Goal: Task Accomplishment & Management: Complete application form

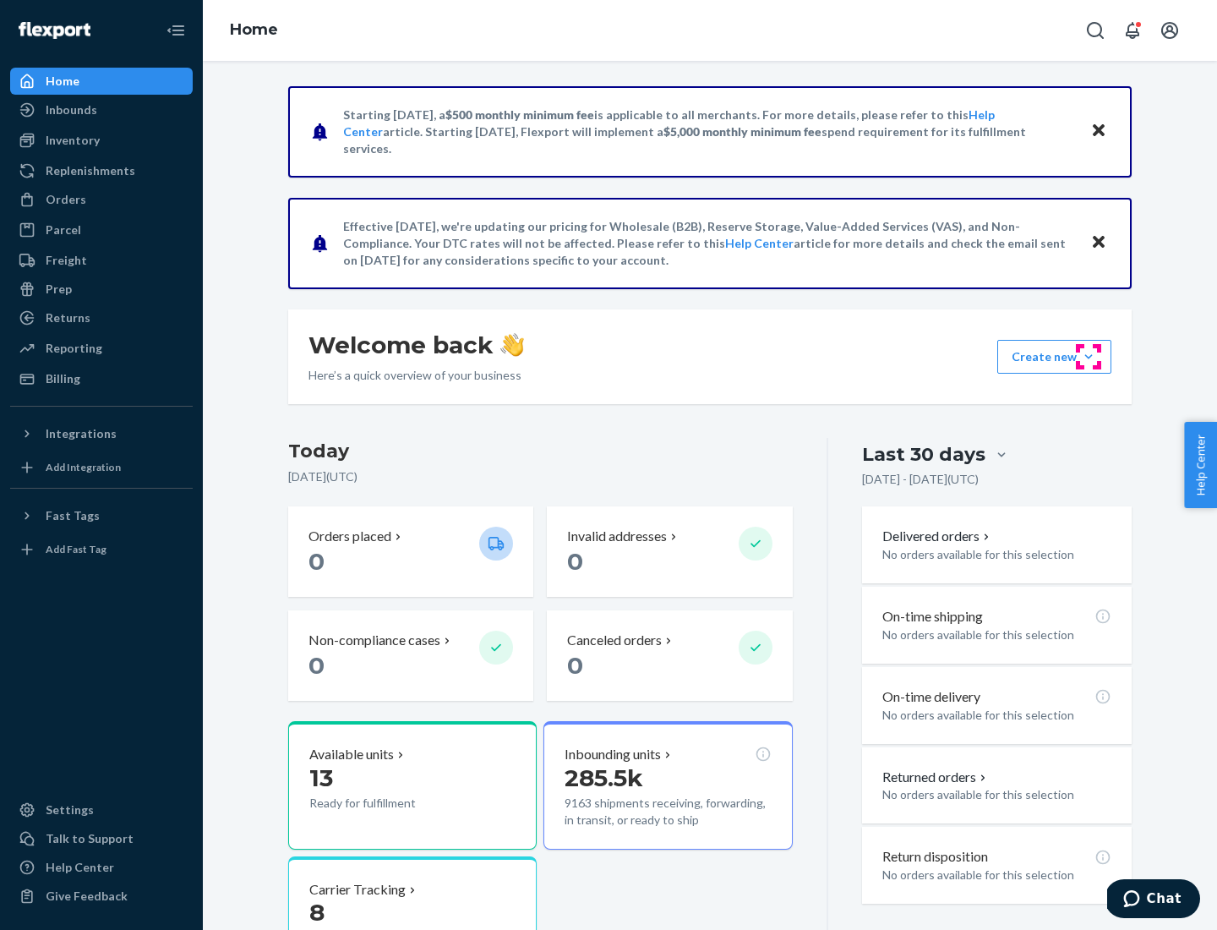
click at [1089, 357] on button "Create new Create new inbound Create new order Create new product" at bounding box center [1054, 357] width 114 height 34
click at [101, 110] on div "Inbounds" at bounding box center [101, 110] width 179 height 24
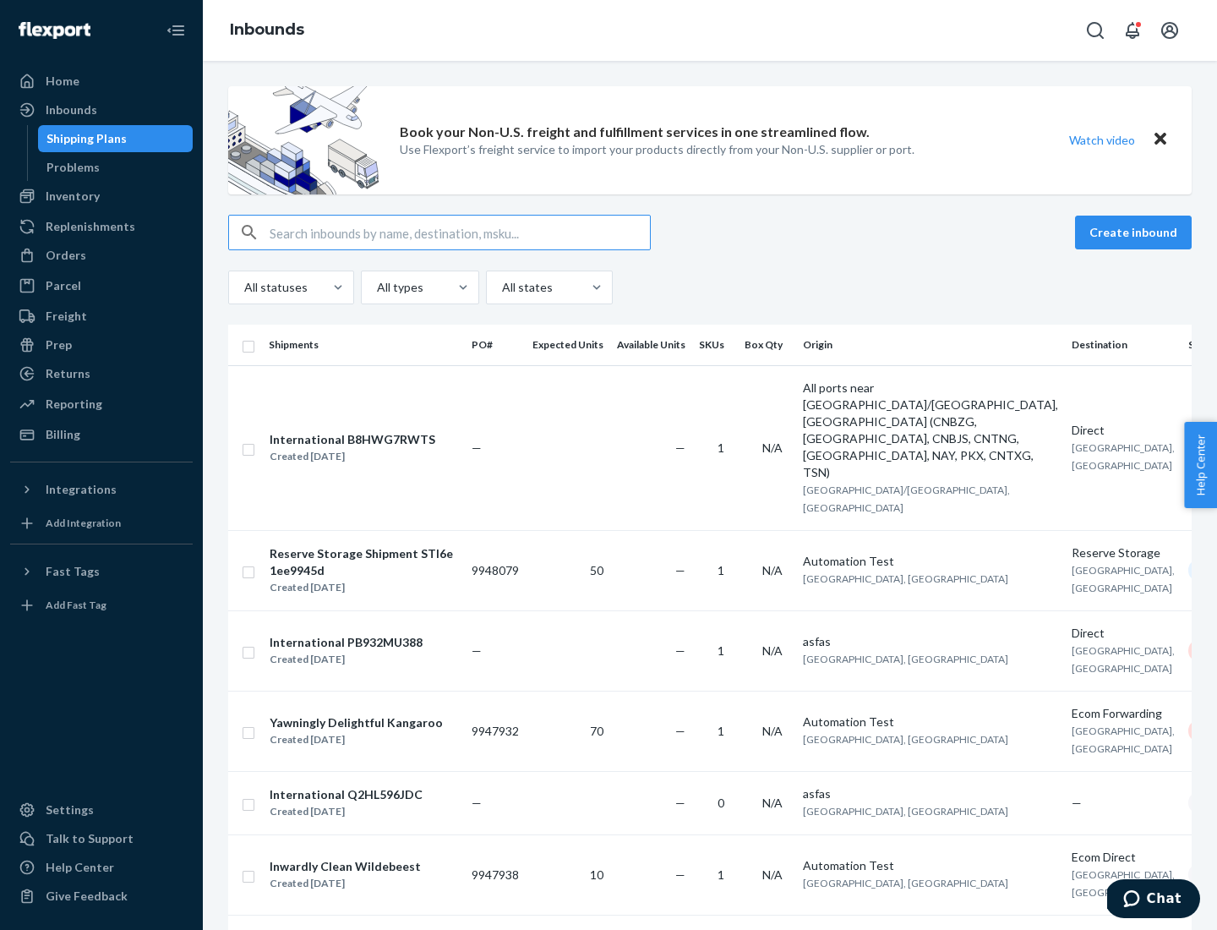
click at [1136, 232] on button "Create inbound" at bounding box center [1133, 233] width 117 height 34
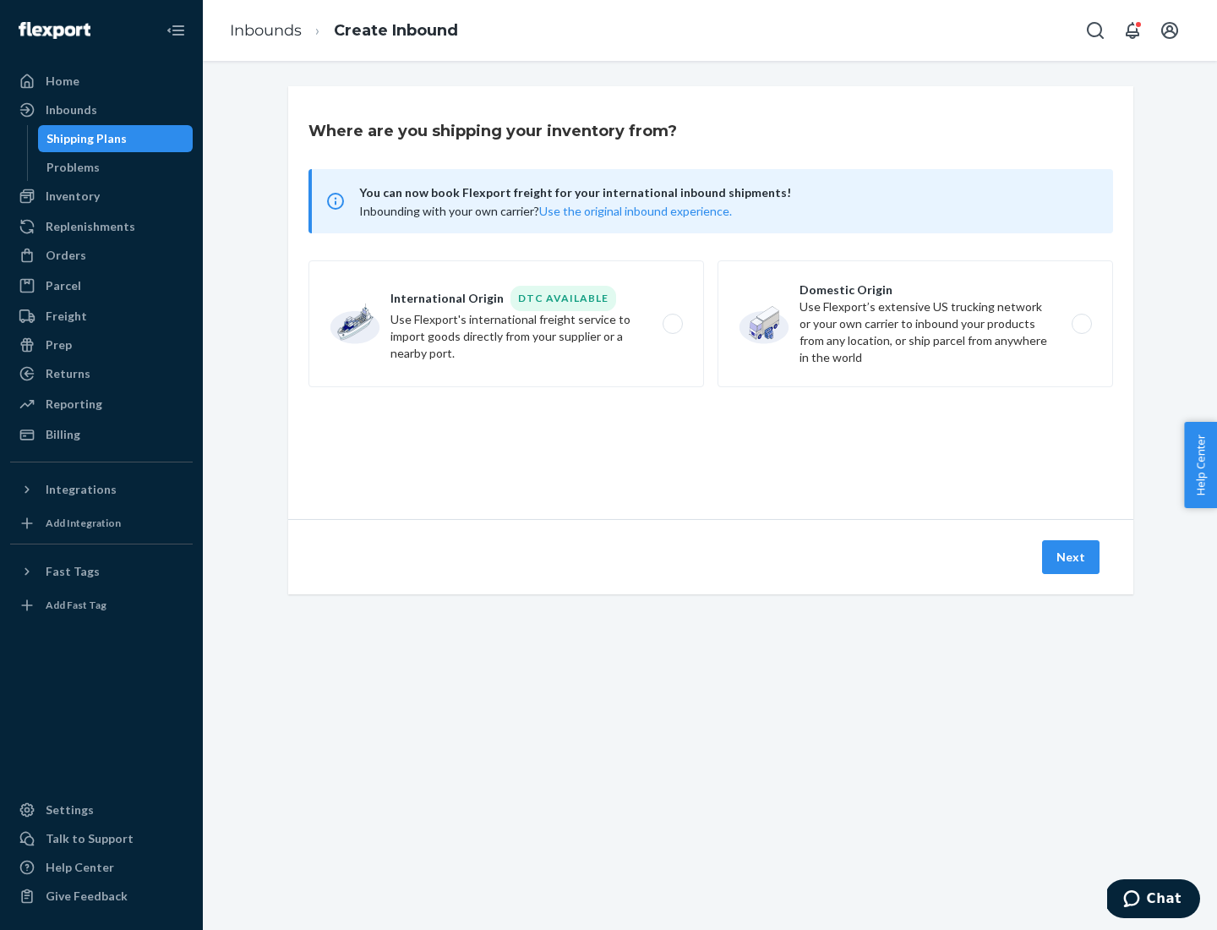
click at [915, 324] on label "Domestic Origin Use Flexport’s extensive US trucking network or your own carrie…" at bounding box center [916, 323] width 396 height 127
click at [1081, 324] on input "Domestic Origin Use Flexport’s extensive US trucking network or your own carrie…" at bounding box center [1086, 324] width 11 height 11
radio input "true"
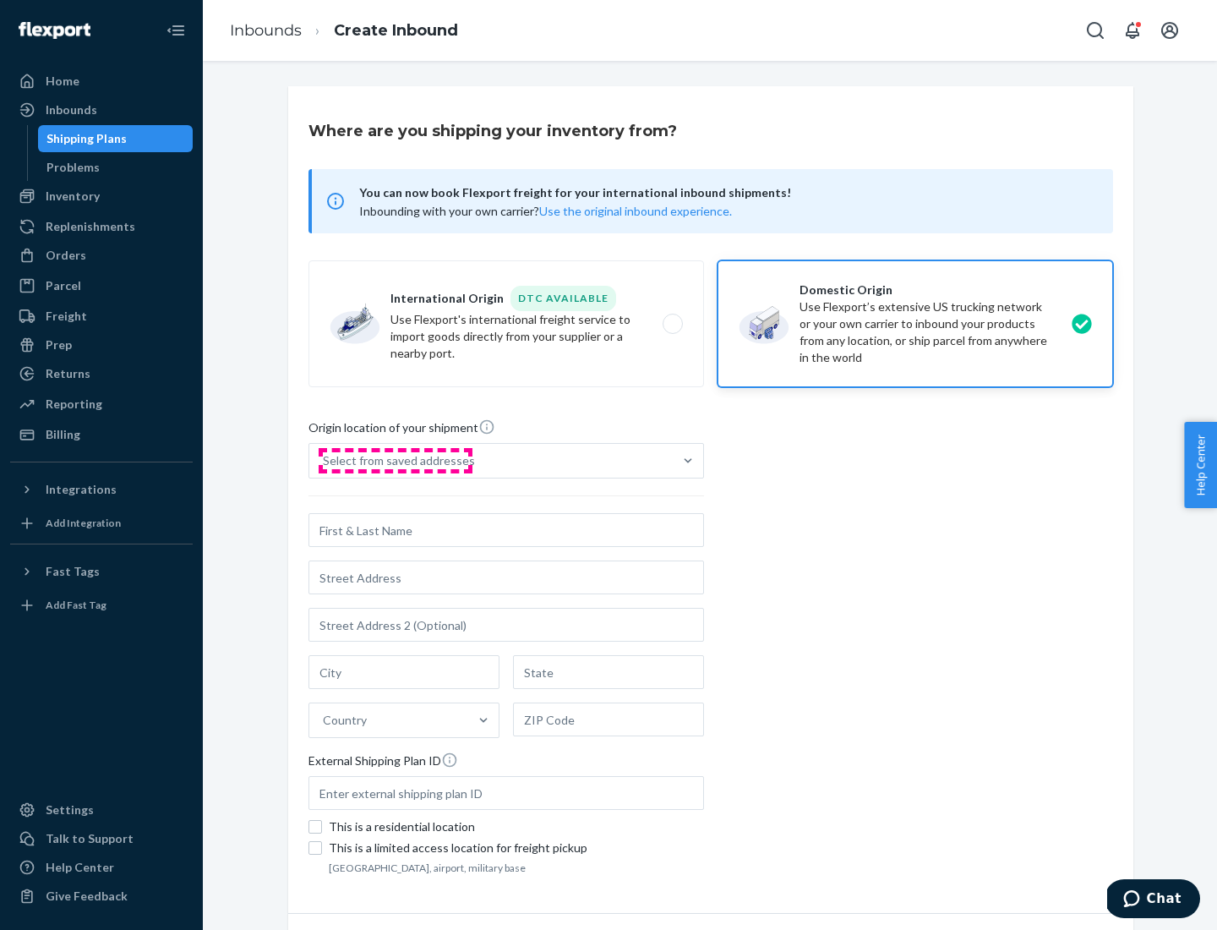
click at [395, 461] on div "Select from saved addresses" at bounding box center [399, 460] width 152 height 17
click at [325, 461] on input "Select from saved addresses" at bounding box center [324, 460] width 2 height 17
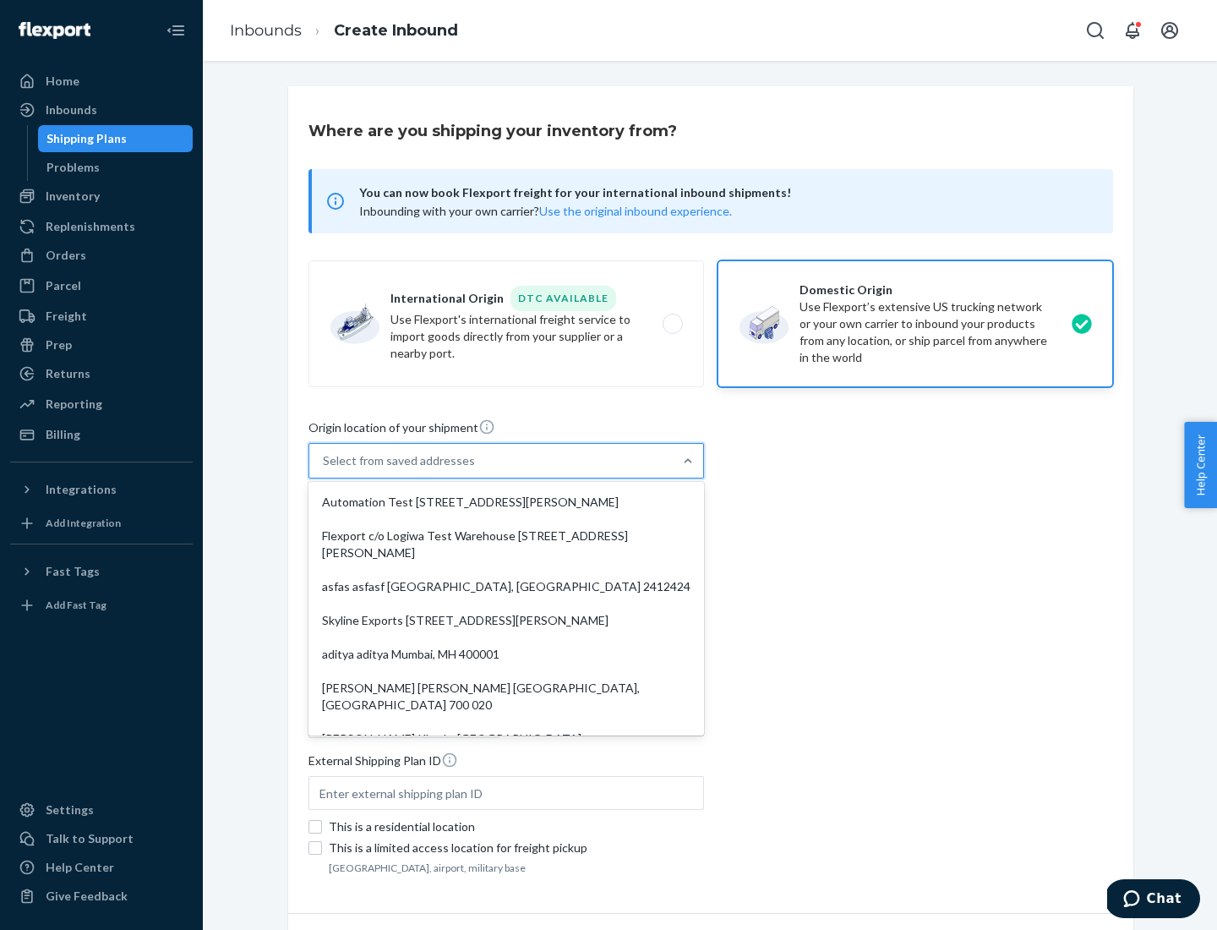
scroll to position [7, 0]
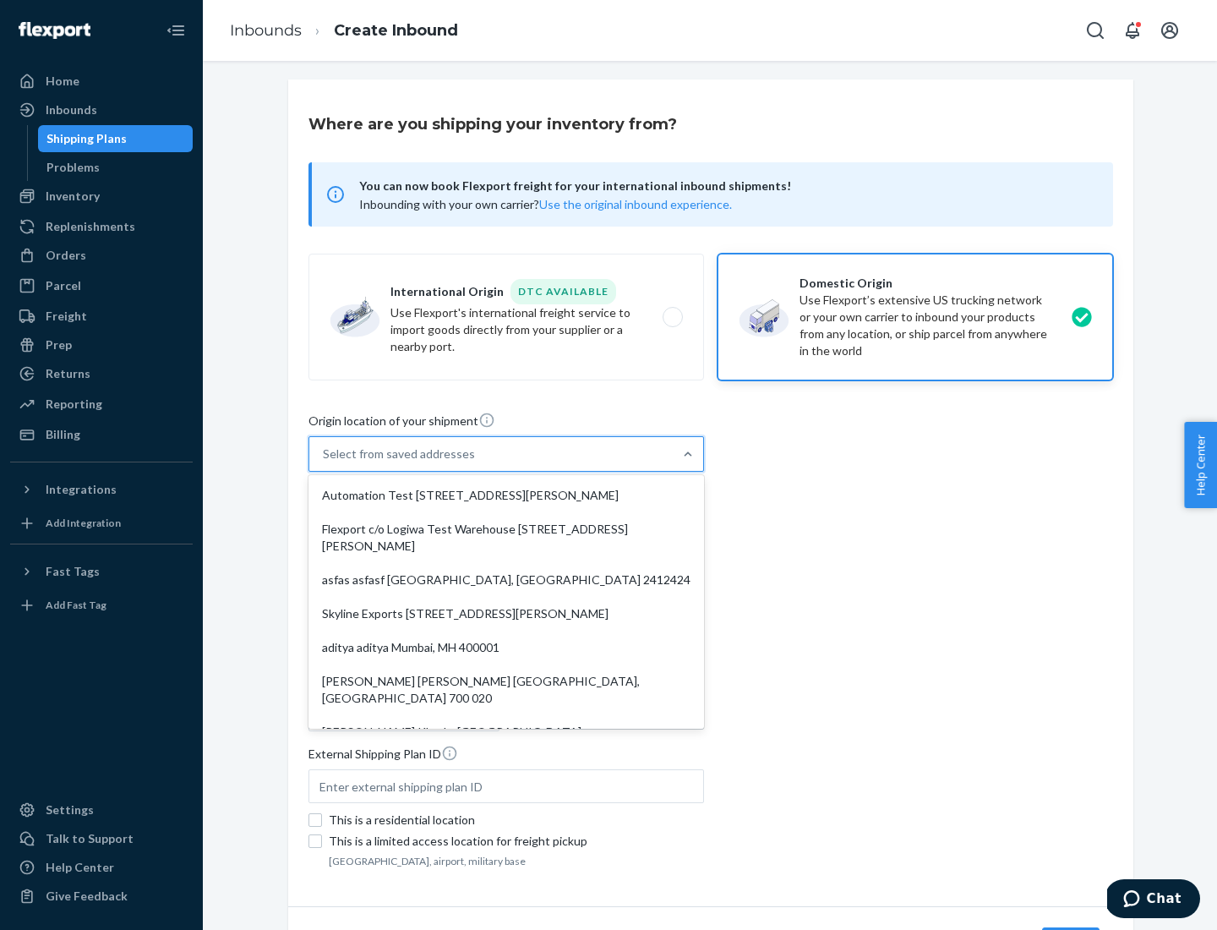
click at [506, 495] on div "Automation Test [STREET_ADDRESS][PERSON_NAME]" at bounding box center [506, 495] width 389 height 34
click at [325, 462] on input "option Automation Test [STREET_ADDRESS][PERSON_NAME]. 9 results available. Use …" at bounding box center [324, 453] width 2 height 17
type input "Automation Test"
type input "9th Floor"
type input "[GEOGRAPHIC_DATA]"
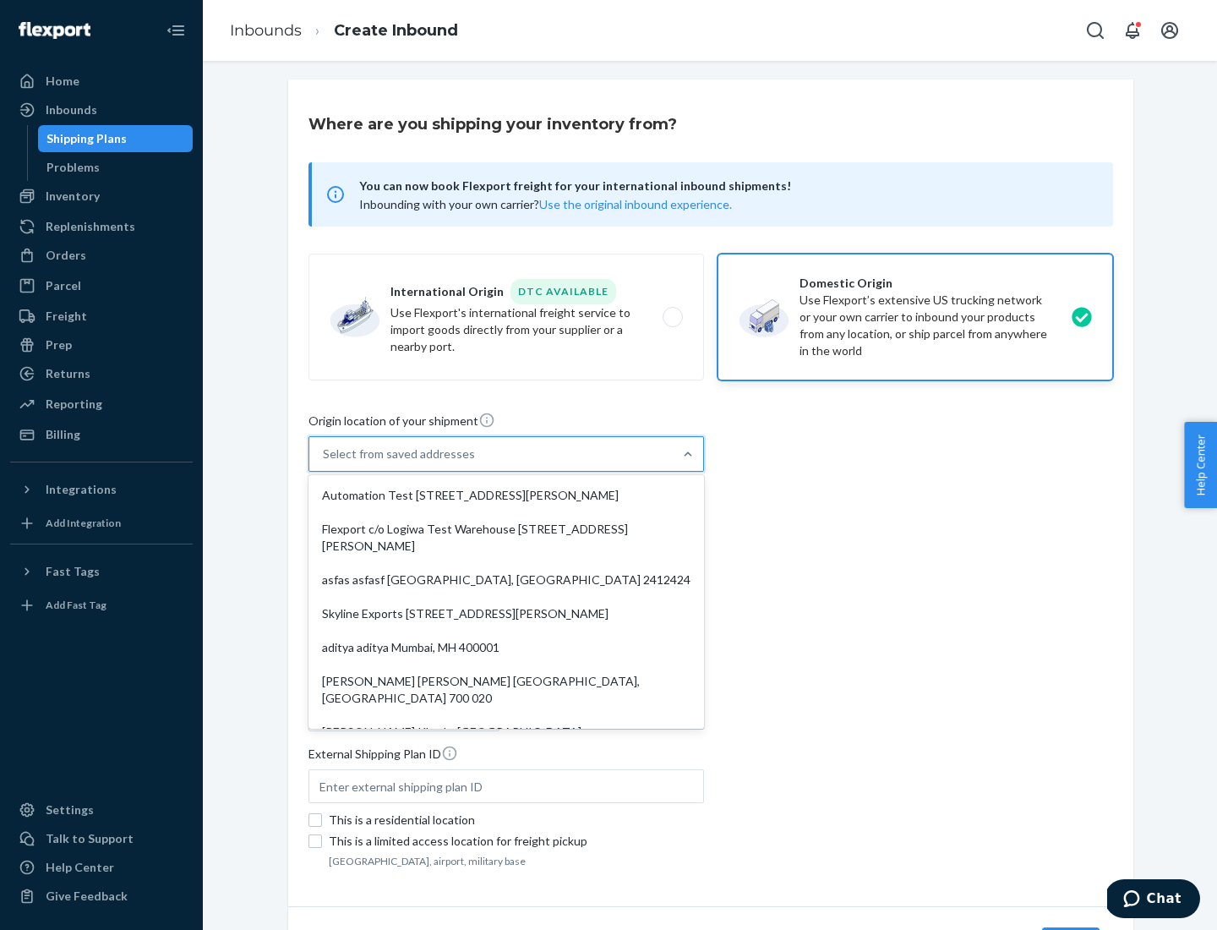
type input "CA"
type input "94104"
type input "[STREET_ADDRESS][PERSON_NAME]"
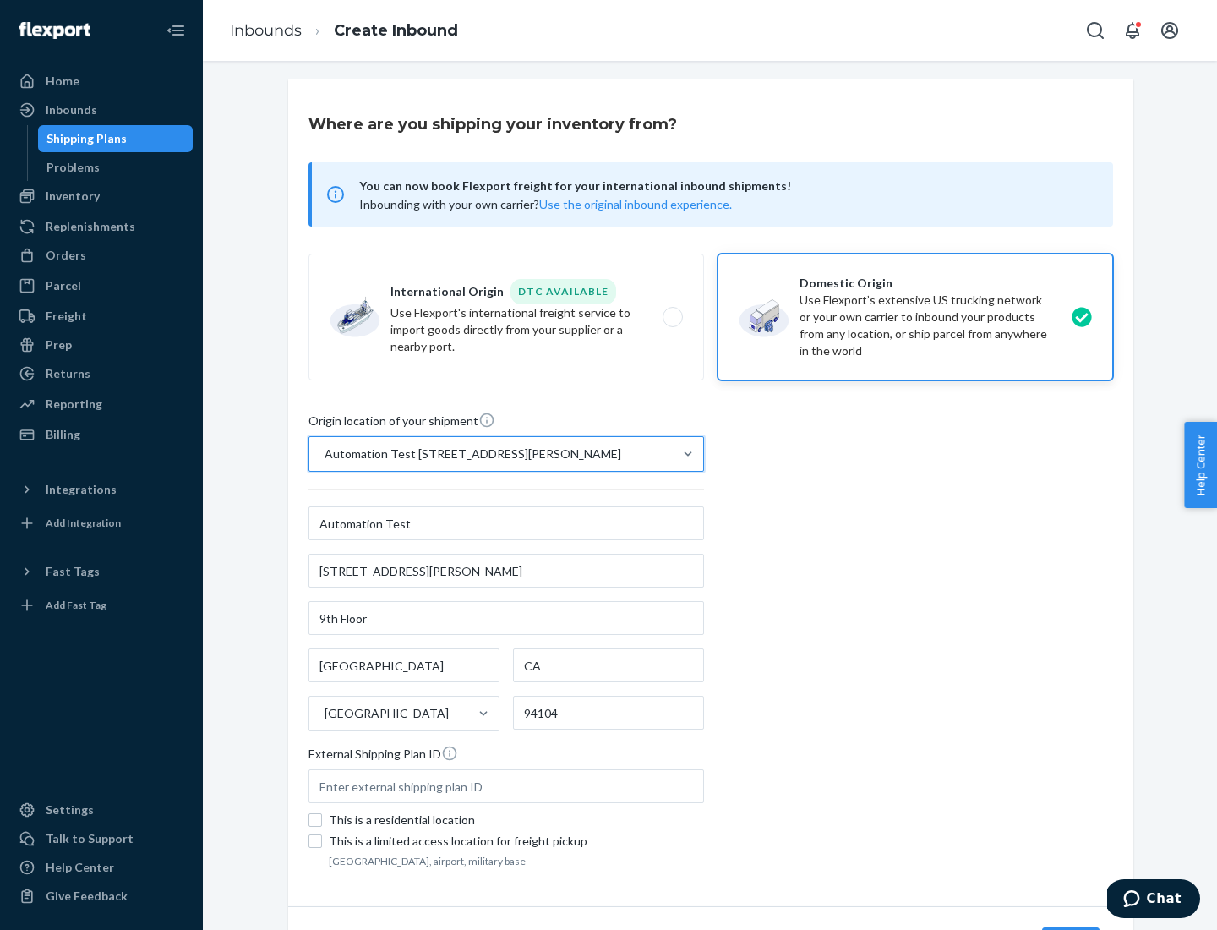
scroll to position [99, 0]
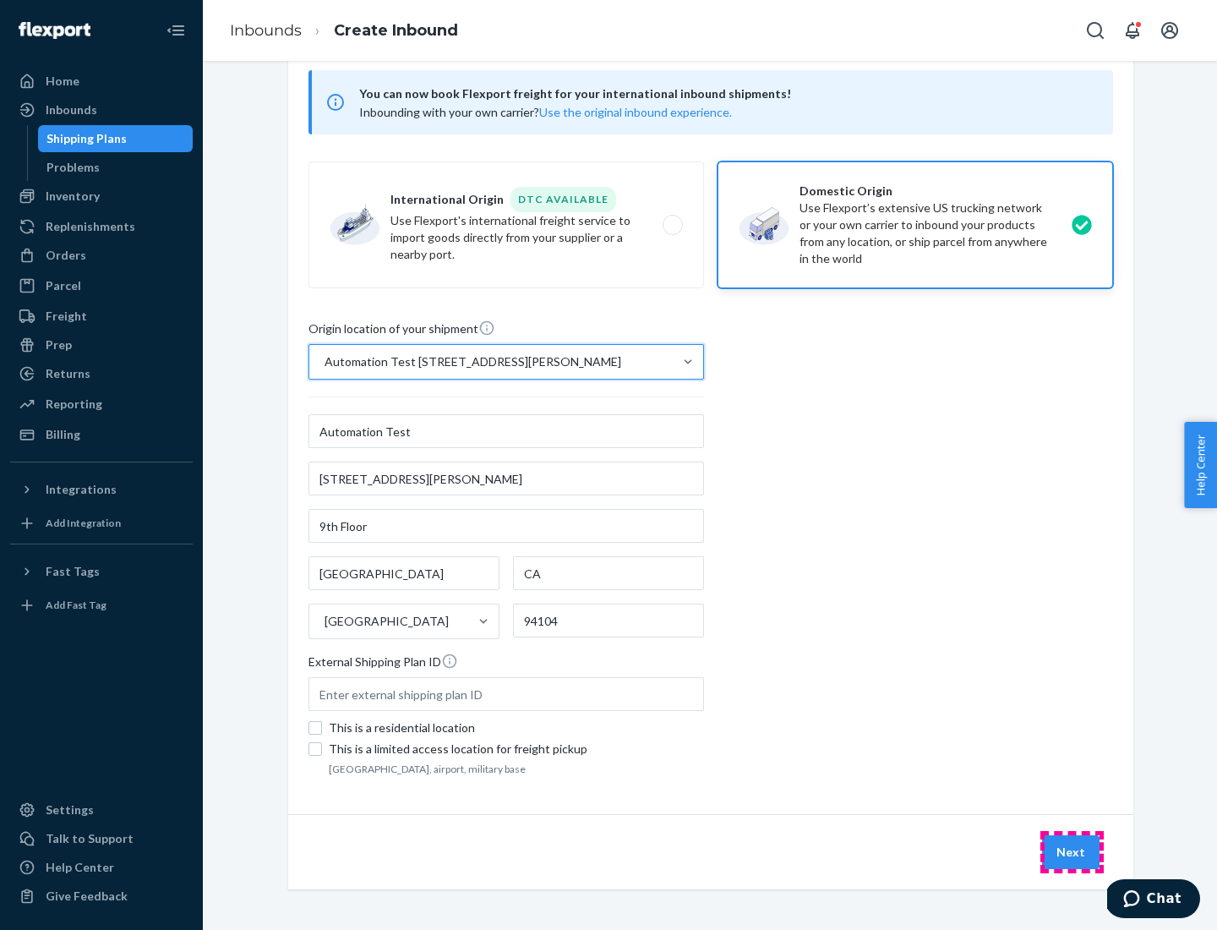
click at [1072, 852] on button "Next" at bounding box center [1070, 852] width 57 height 34
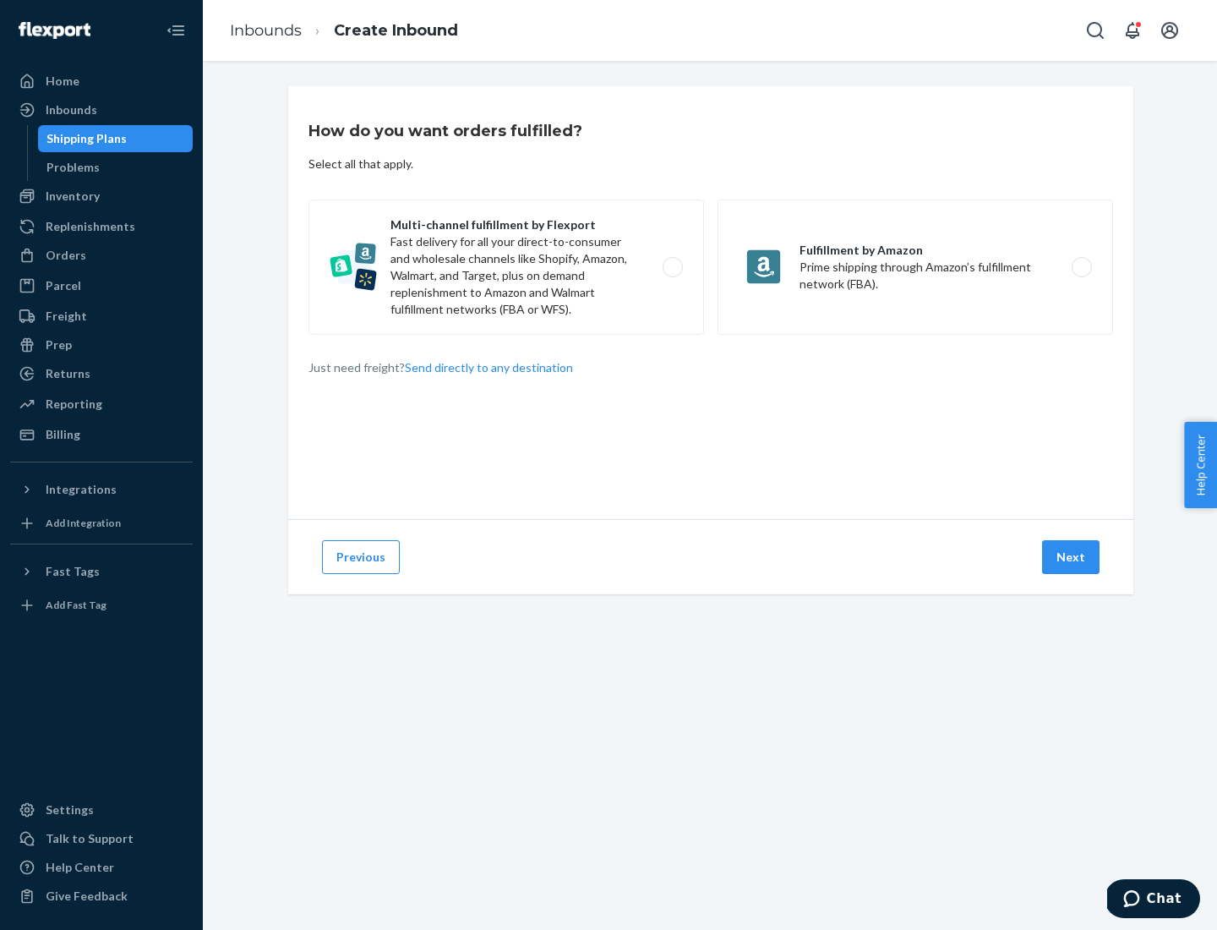
click at [506, 267] on label "Multi-channel fulfillment by Flexport Fast delivery for all your direct-to-cons…" at bounding box center [506, 266] width 396 height 135
click at [672, 267] on input "Multi-channel fulfillment by Flexport Fast delivery for all your direct-to-cons…" at bounding box center [677, 267] width 11 height 11
radio input "true"
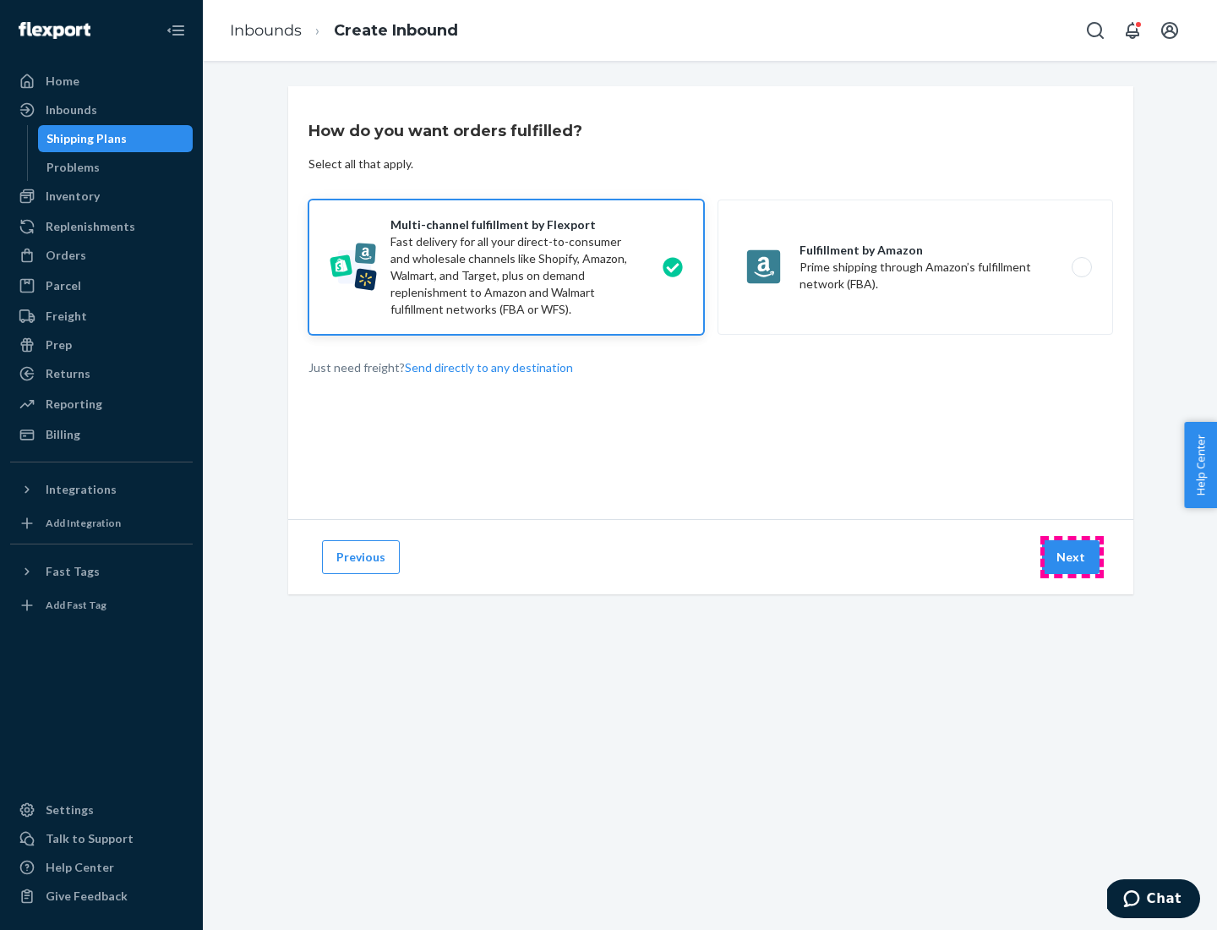
click at [1072, 557] on button "Next" at bounding box center [1070, 557] width 57 height 34
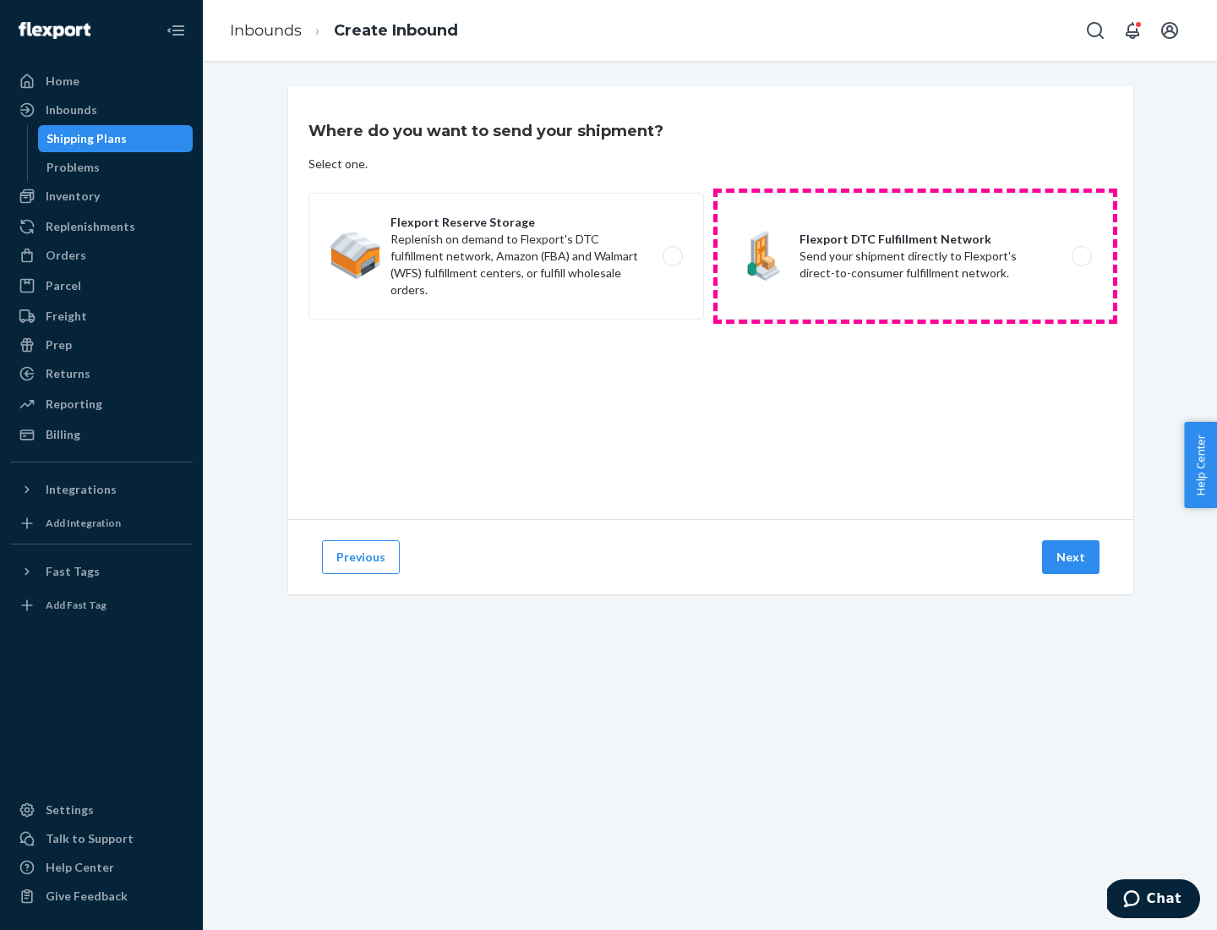
click at [915, 256] on label "Flexport DTC Fulfillment Network Send your shipment directly to Flexport's dire…" at bounding box center [916, 256] width 396 height 127
click at [1081, 256] on input "Flexport DTC Fulfillment Network Send your shipment directly to Flexport's dire…" at bounding box center [1086, 256] width 11 height 11
radio input "true"
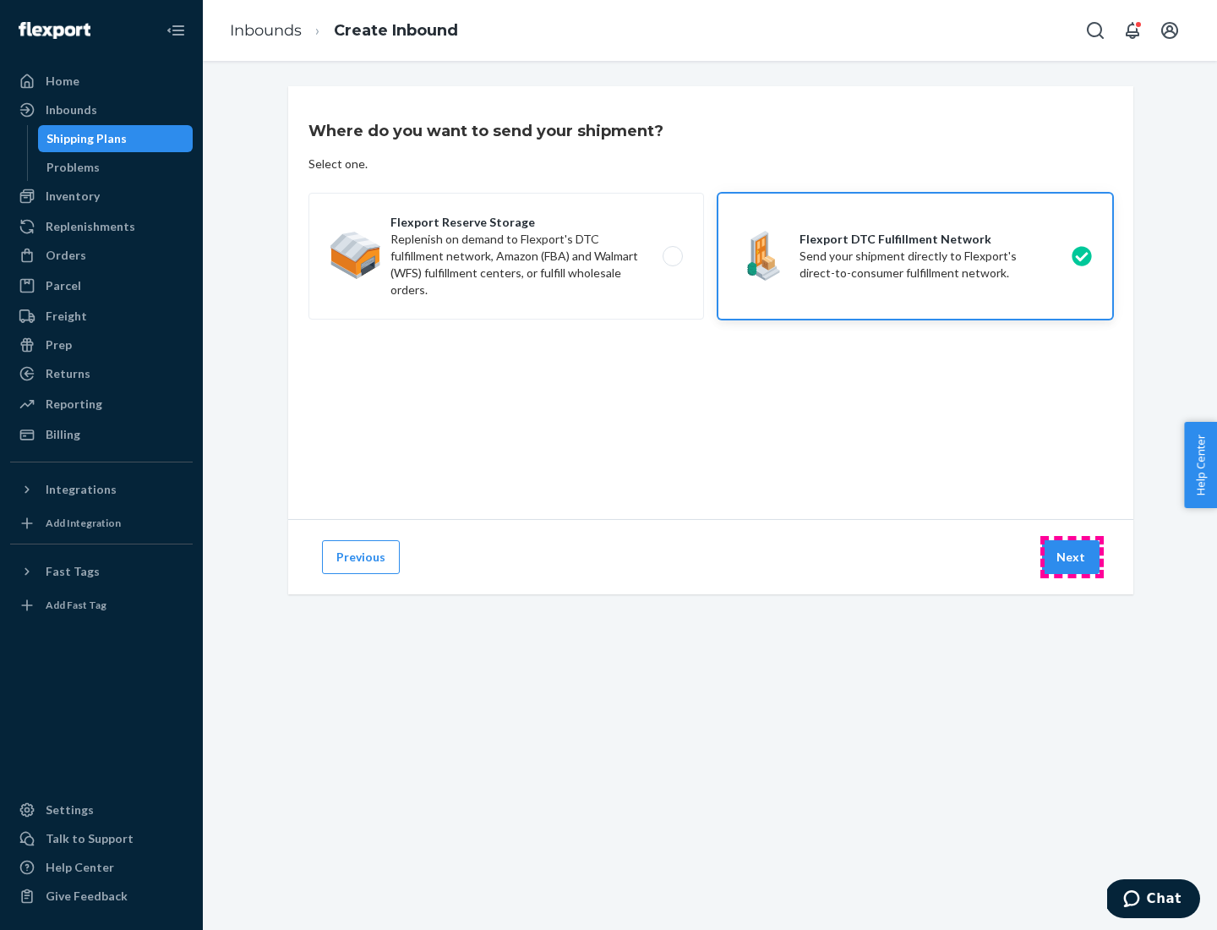
click at [1072, 557] on button "Next" at bounding box center [1070, 557] width 57 height 34
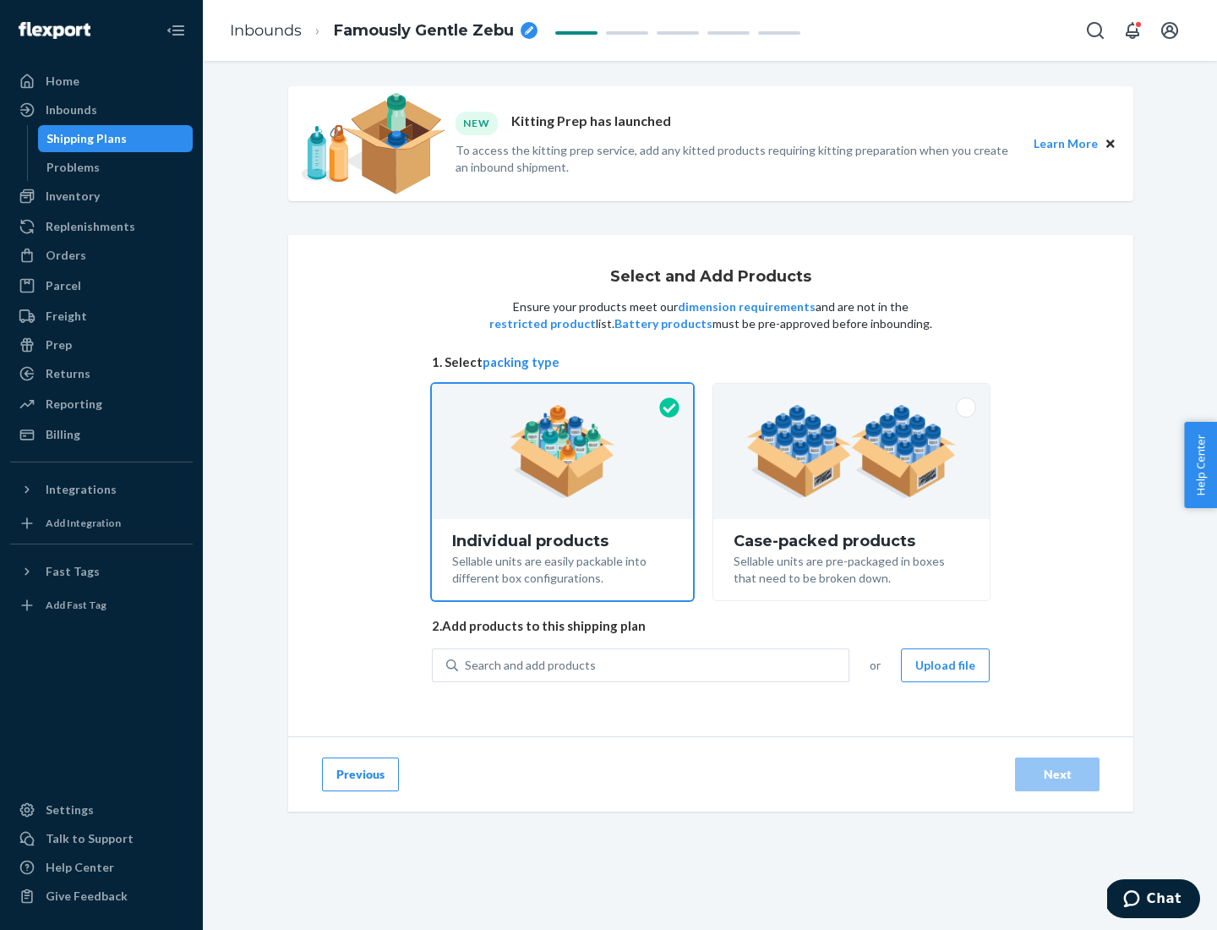
click at [852, 451] on img at bounding box center [851, 451] width 210 height 93
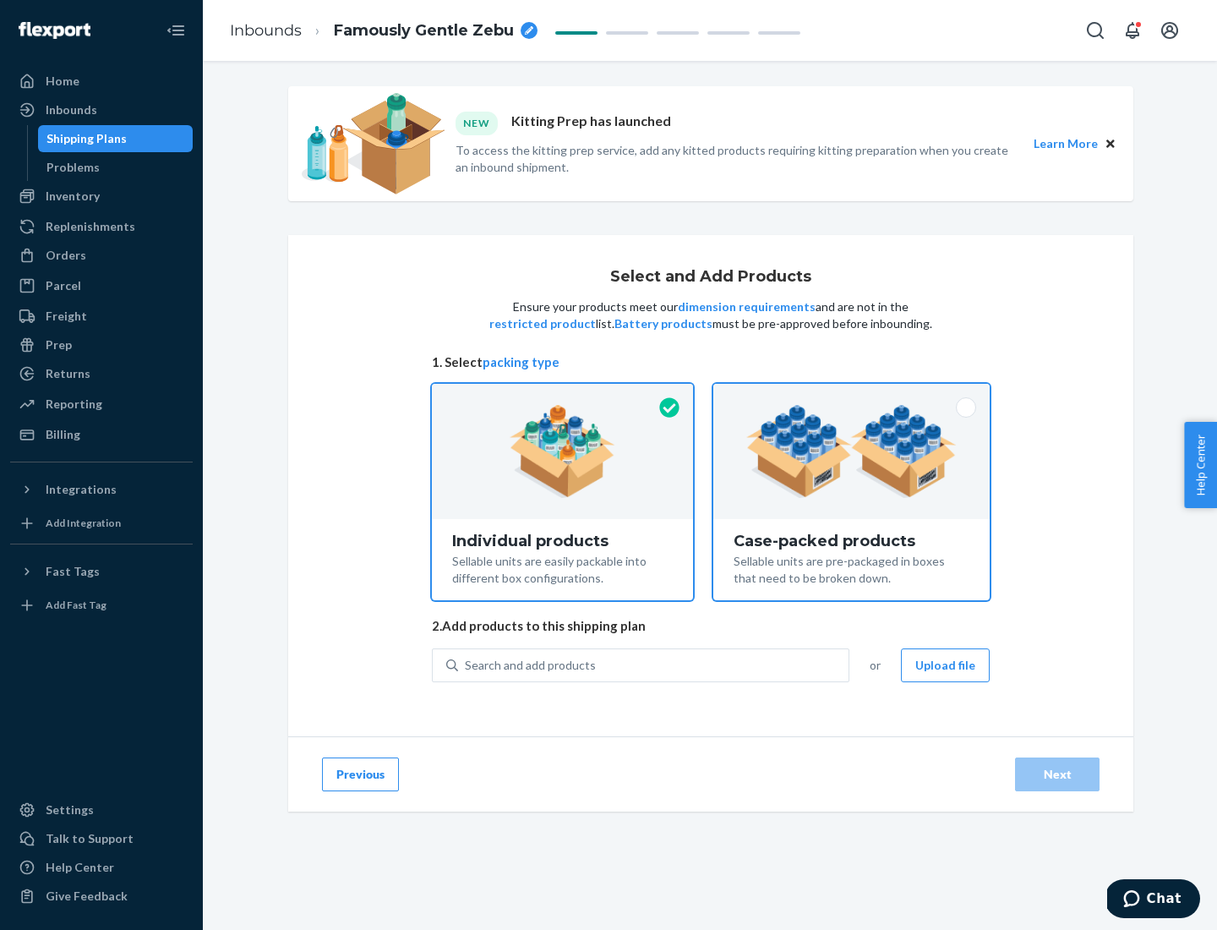
click at [852, 395] on input "Case-packed products Sellable units are pre-packaged in boxes that need to be b…" at bounding box center [851, 389] width 11 height 11
radio input "true"
radio input "false"
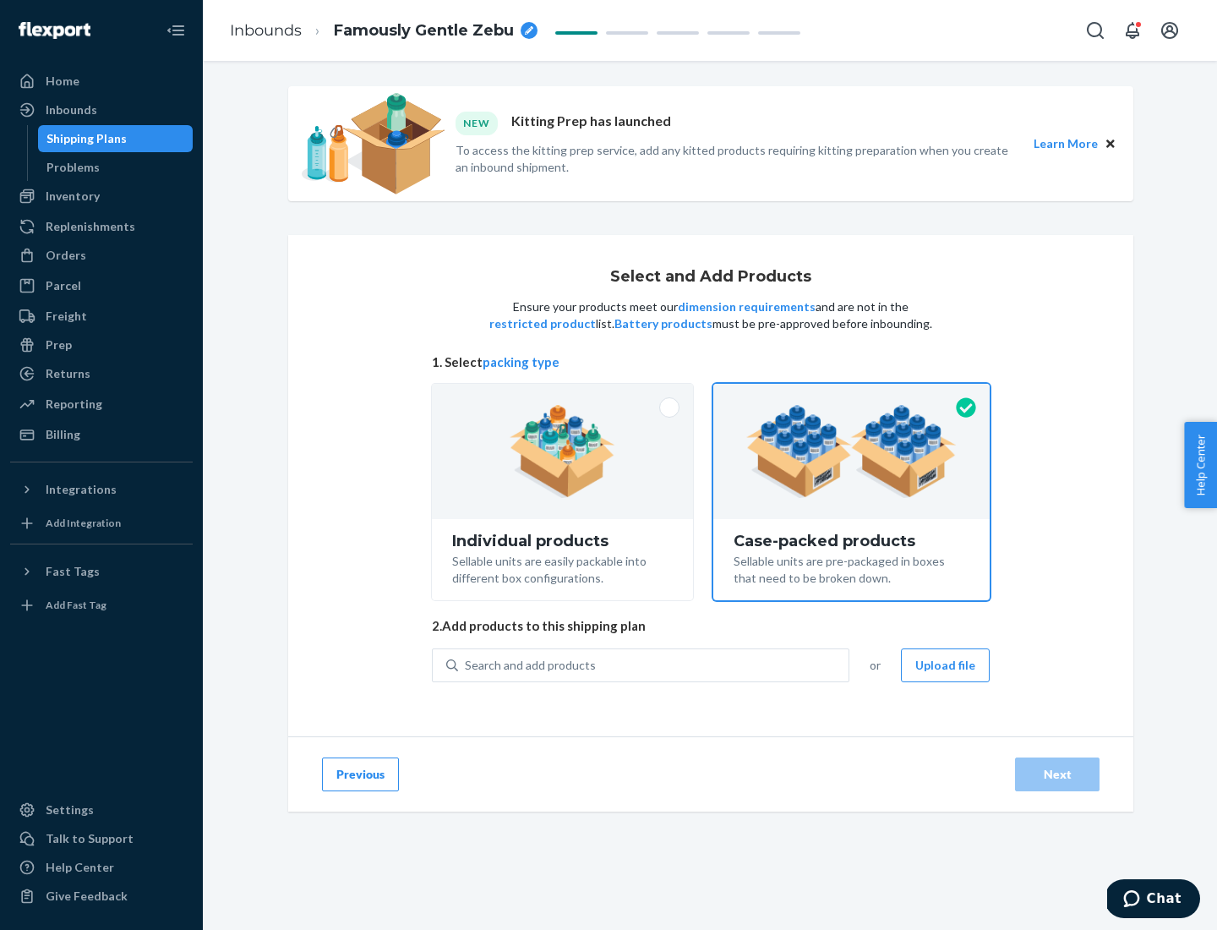
click at [654, 664] on div "Search and add products" at bounding box center [653, 665] width 390 height 30
click at [467, 664] on input "Search and add products" at bounding box center [466, 665] width 2 height 17
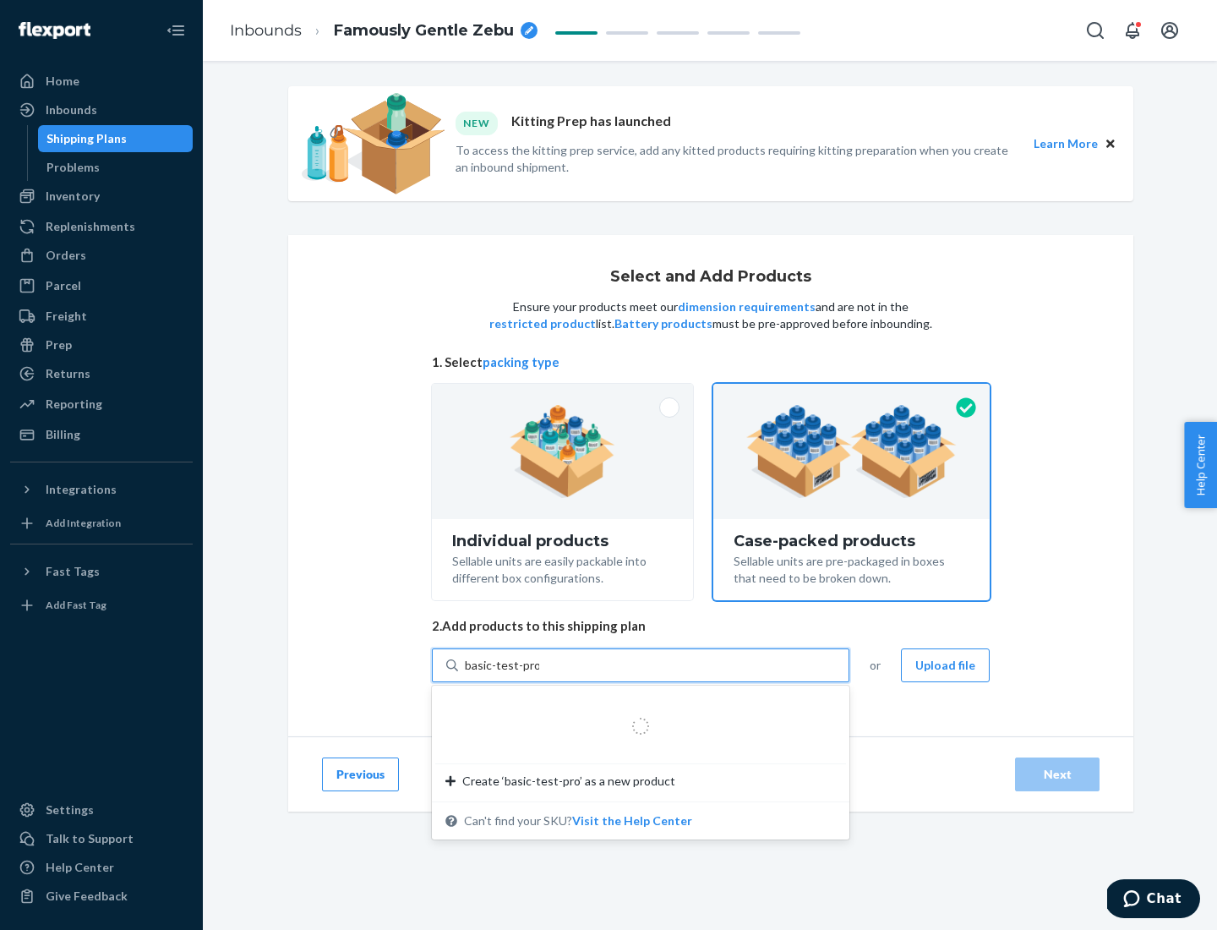
type input "basic-test-product-1"
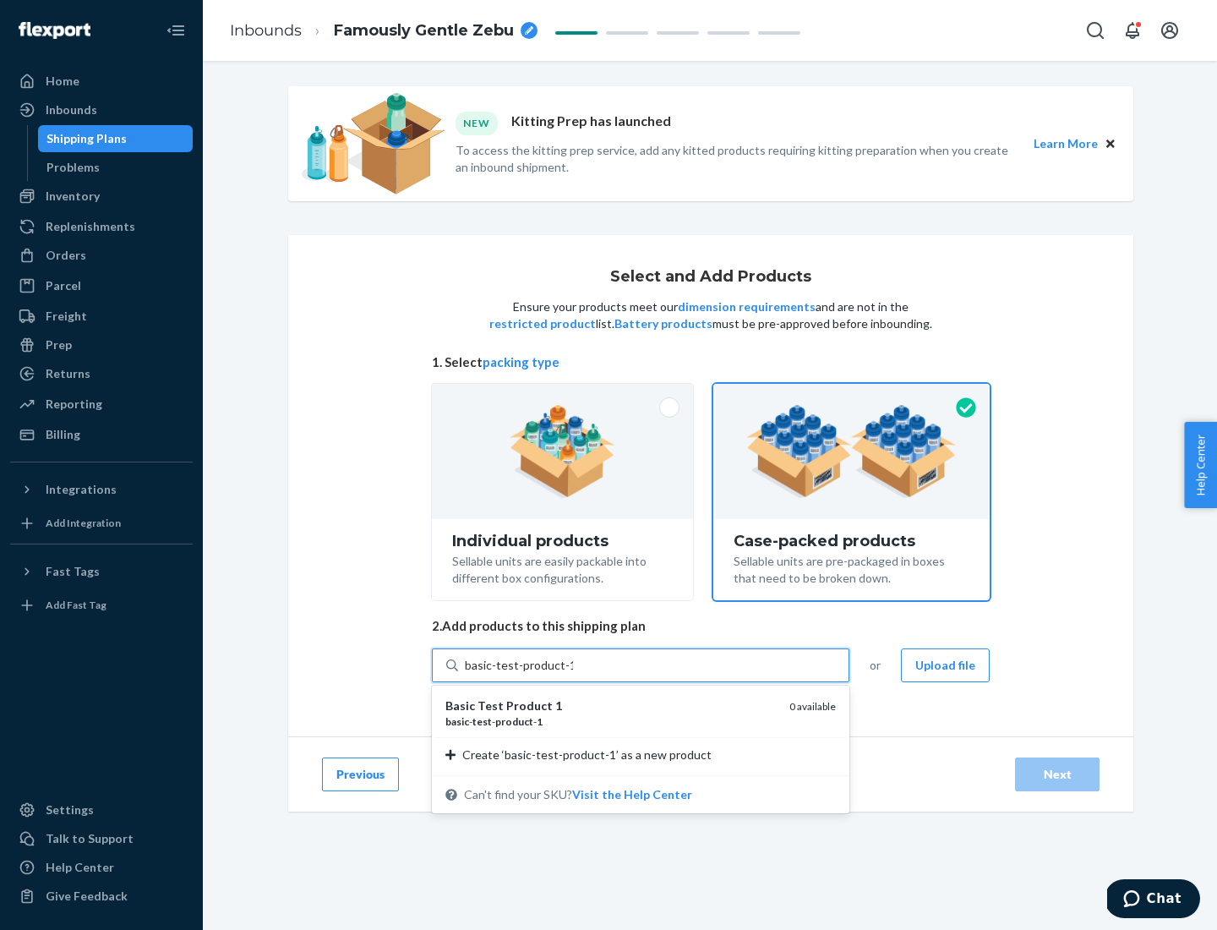
click at [611, 721] on div "basic - test - product - 1" at bounding box center [610, 721] width 330 height 14
click at [573, 674] on input "basic-test-product-1" at bounding box center [519, 665] width 108 height 17
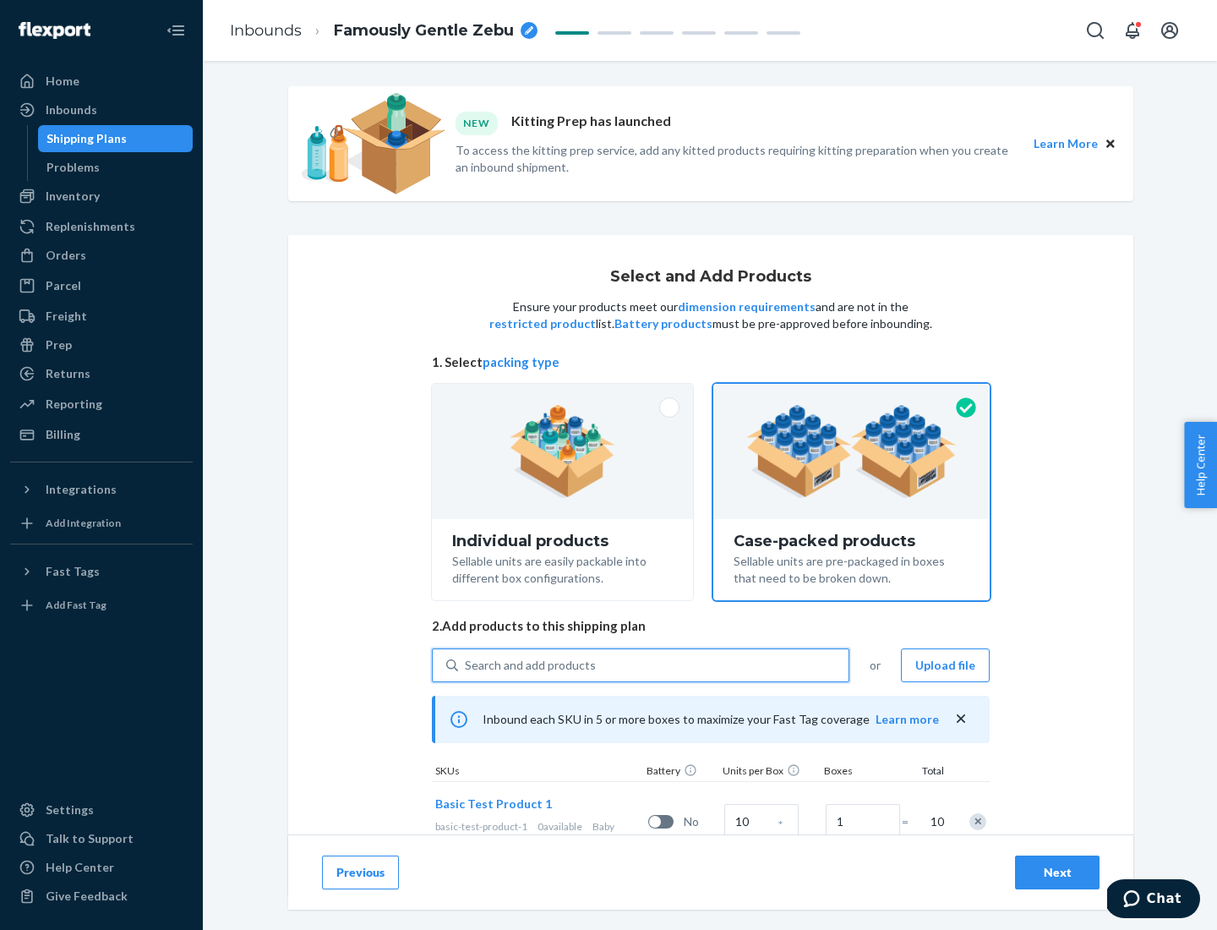
scroll to position [61, 0]
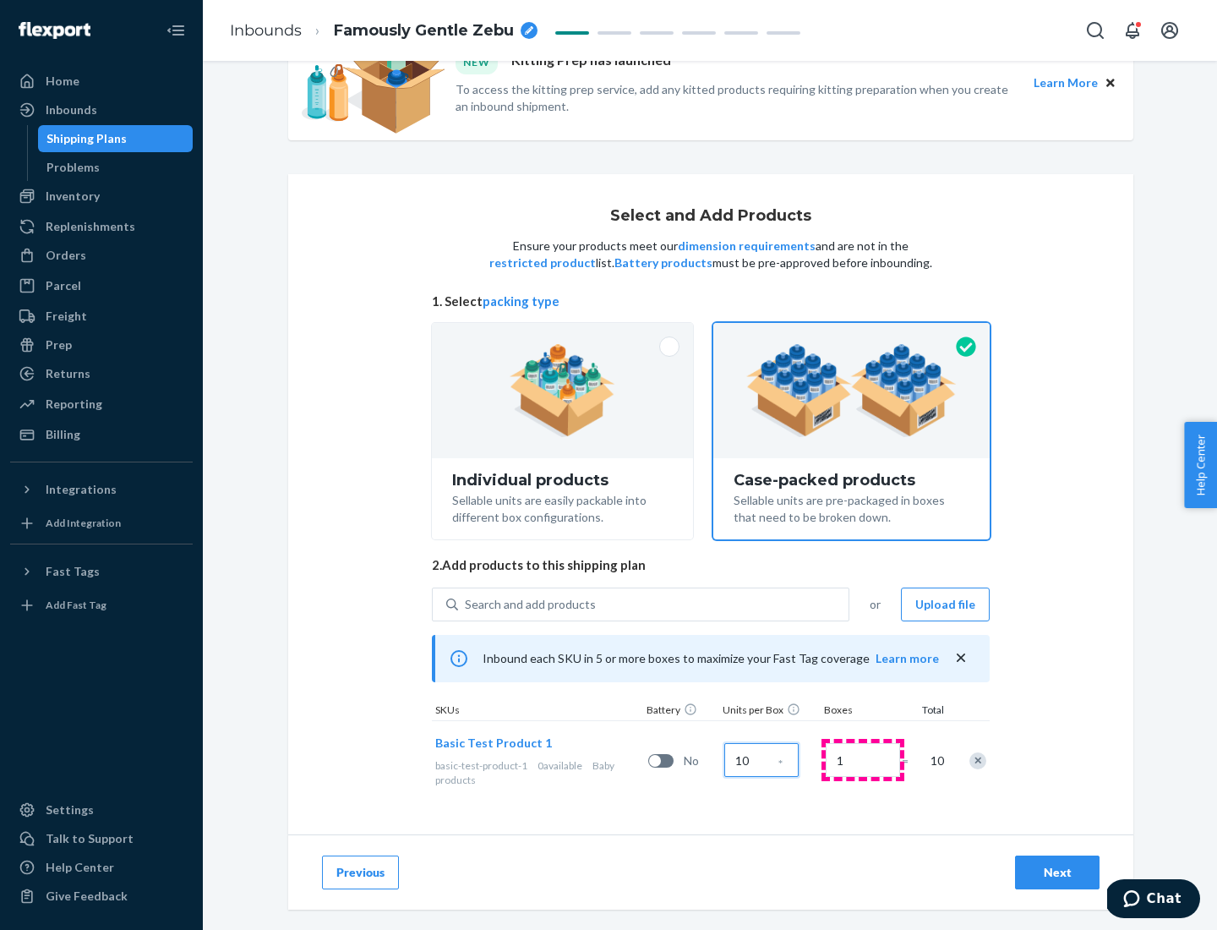
type input "10"
type input "7"
click at [1057, 872] on div "Next" at bounding box center [1057, 872] width 56 height 17
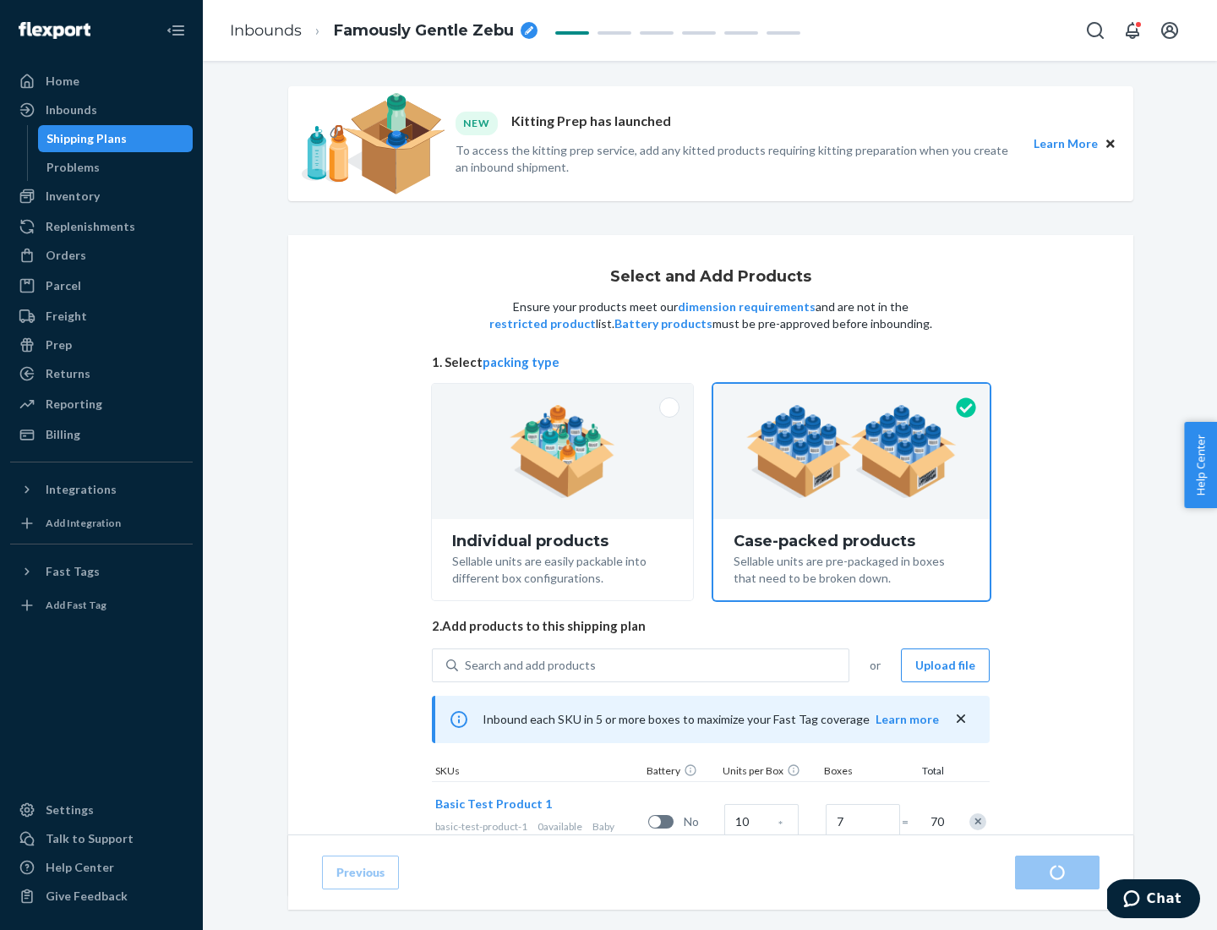
radio input "true"
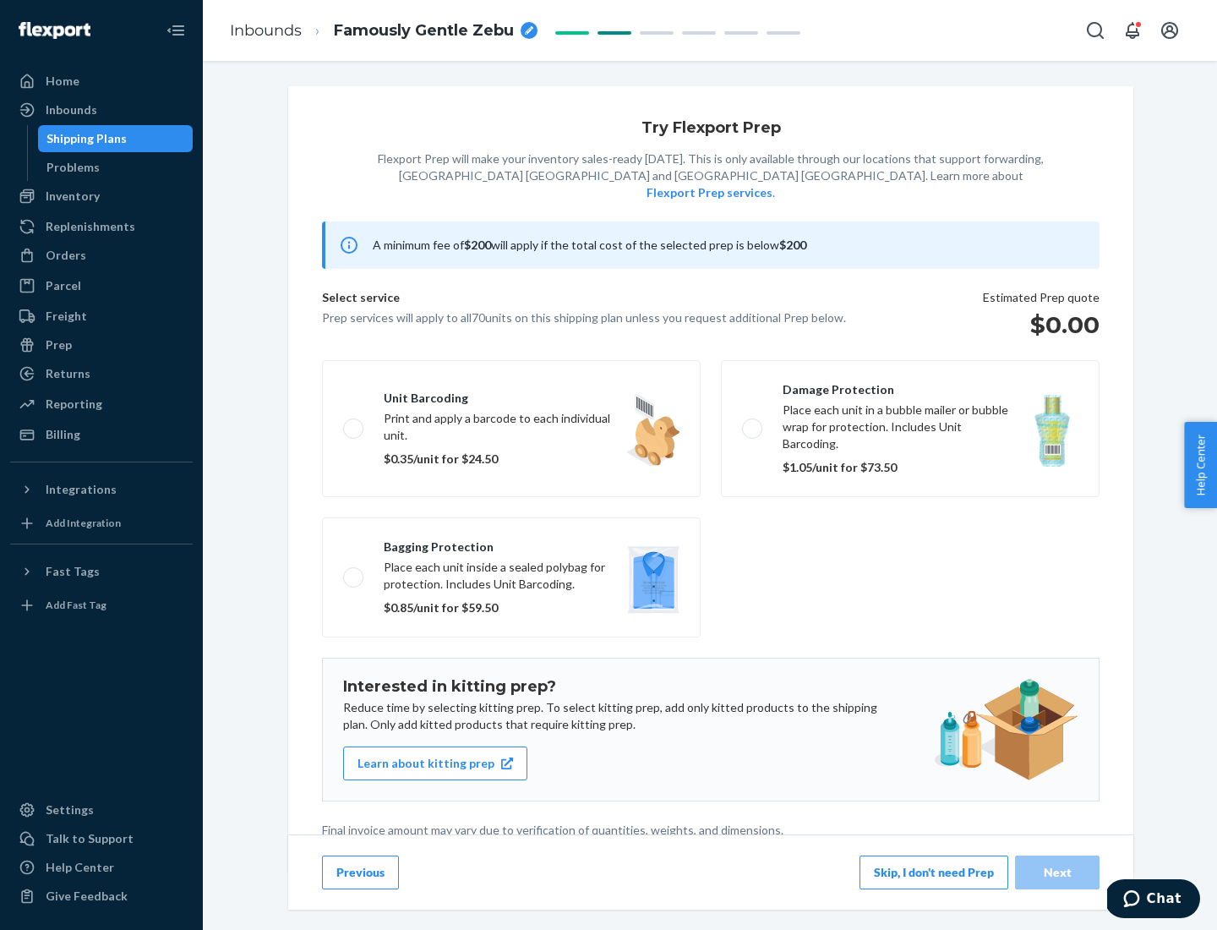
scroll to position [4, 0]
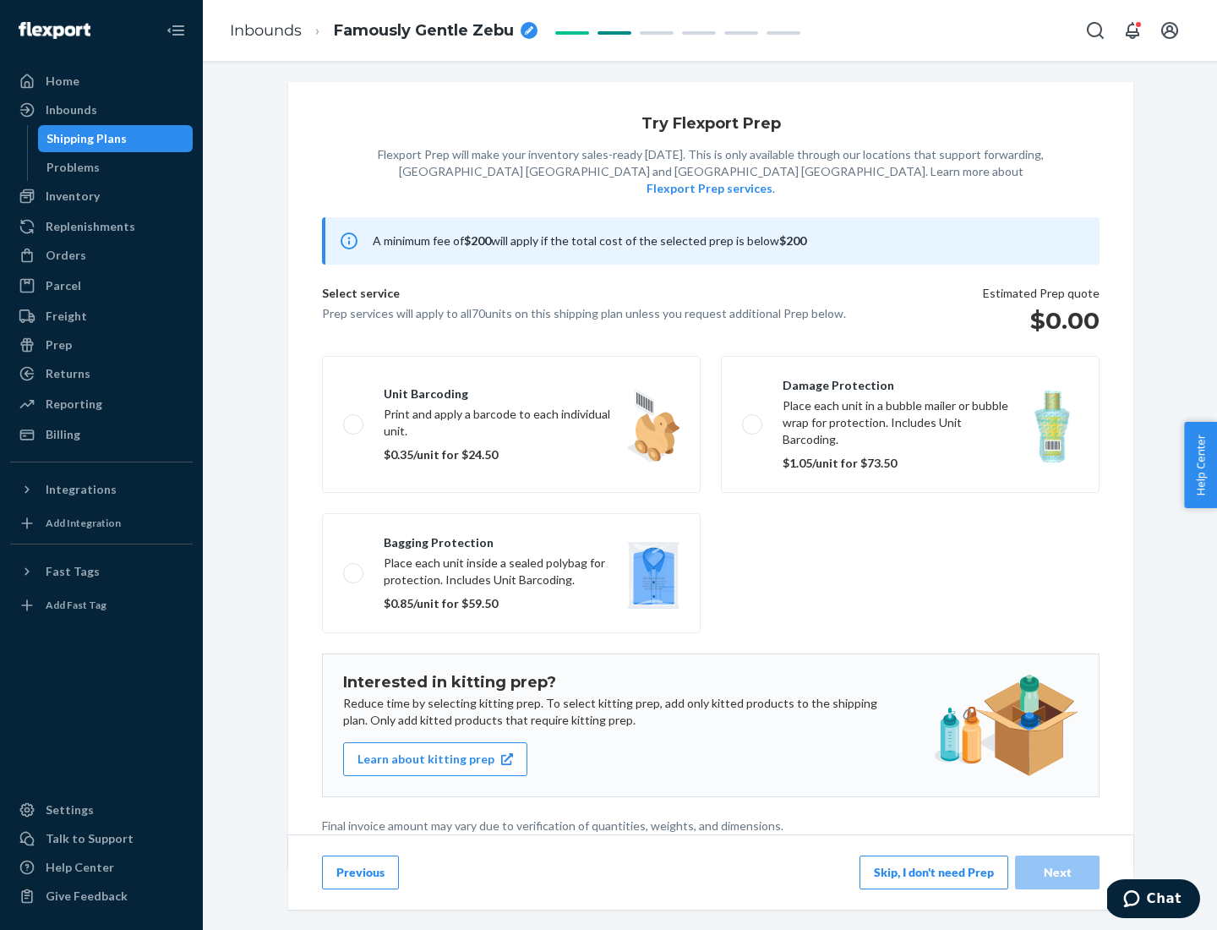
click at [511, 538] on label "Bagging protection Place each unit inside a sealed polybag for protection. Incl…" at bounding box center [511, 573] width 379 height 120
click at [354, 567] on input "Bagging protection Place each unit inside a sealed polybag for protection. Incl…" at bounding box center [348, 572] width 11 height 11
checkbox input "true"
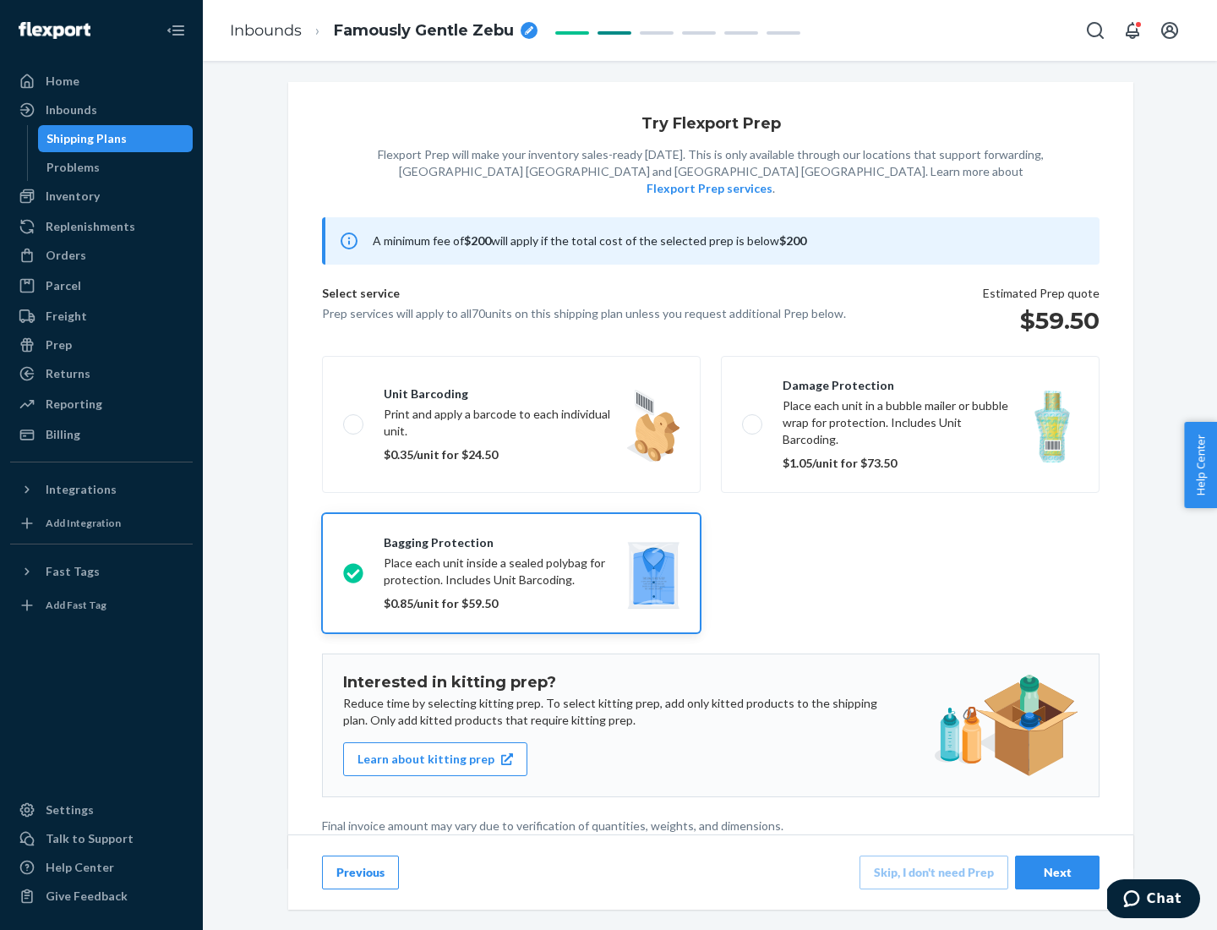
click at [1057, 871] on div "Next" at bounding box center [1057, 872] width 56 height 17
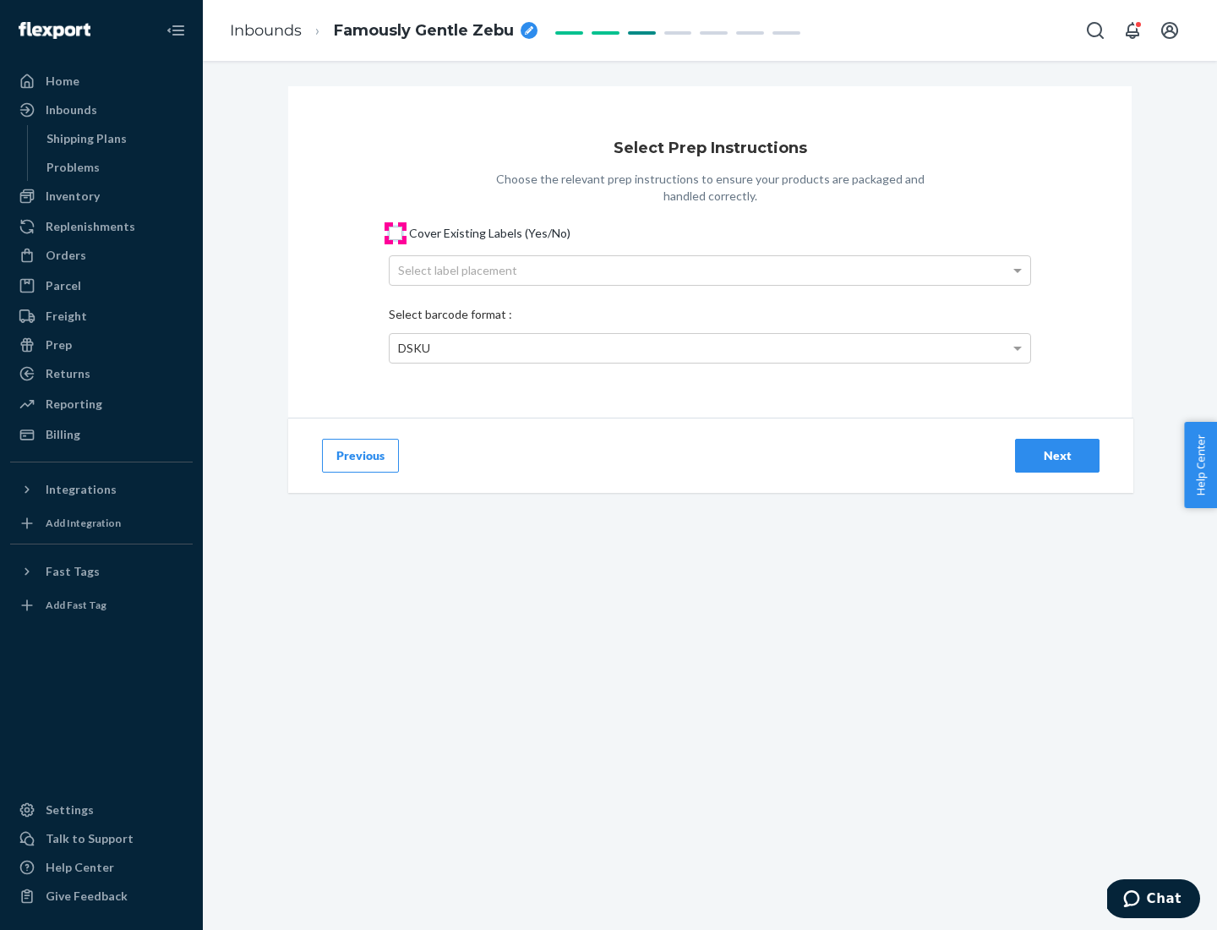
click at [396, 232] on input "Cover Existing Labels (Yes/No)" at bounding box center [396, 233] width 14 height 14
checkbox input "true"
click at [710, 270] on div "Select label placement" at bounding box center [710, 270] width 641 height 29
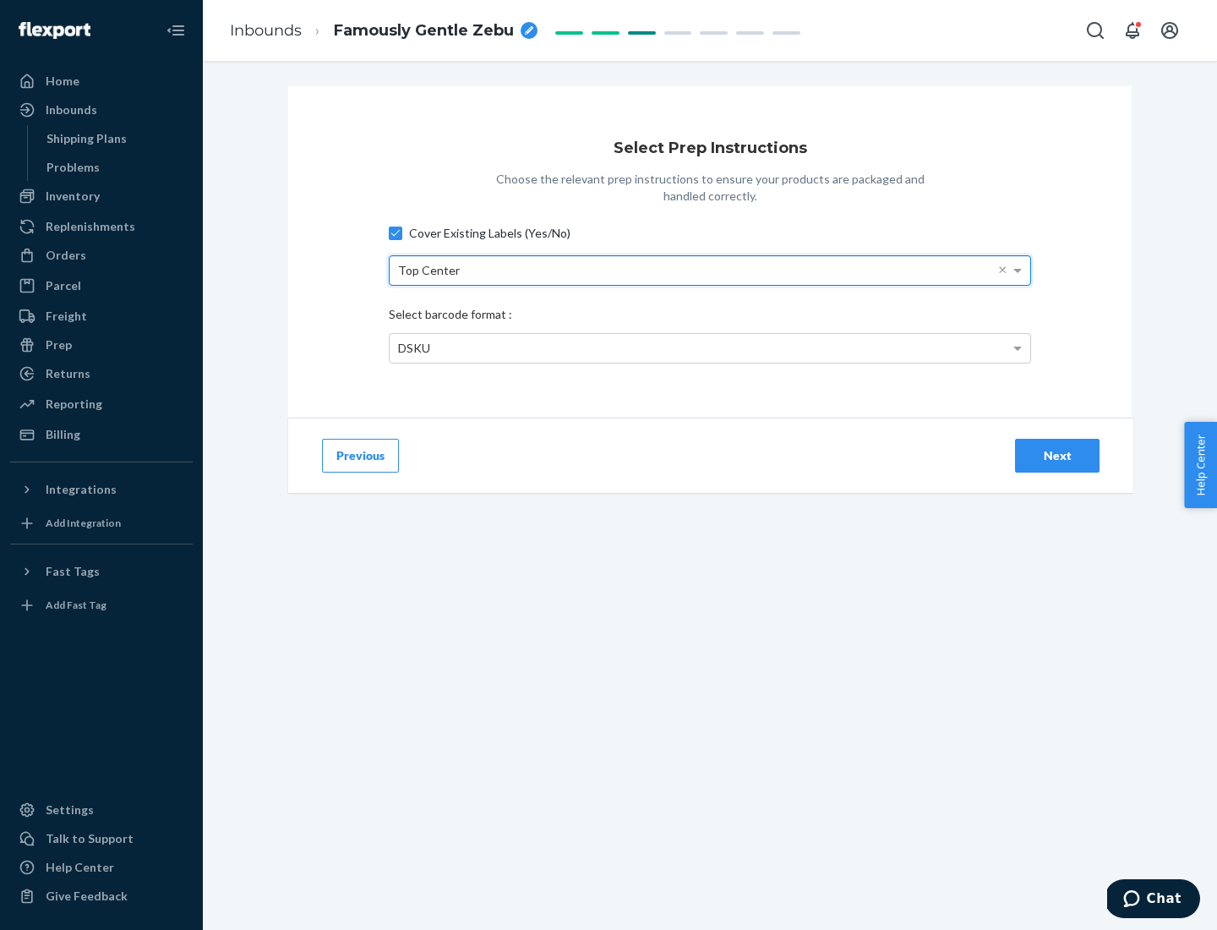
click at [710, 347] on div "DSKU" at bounding box center [710, 348] width 641 height 29
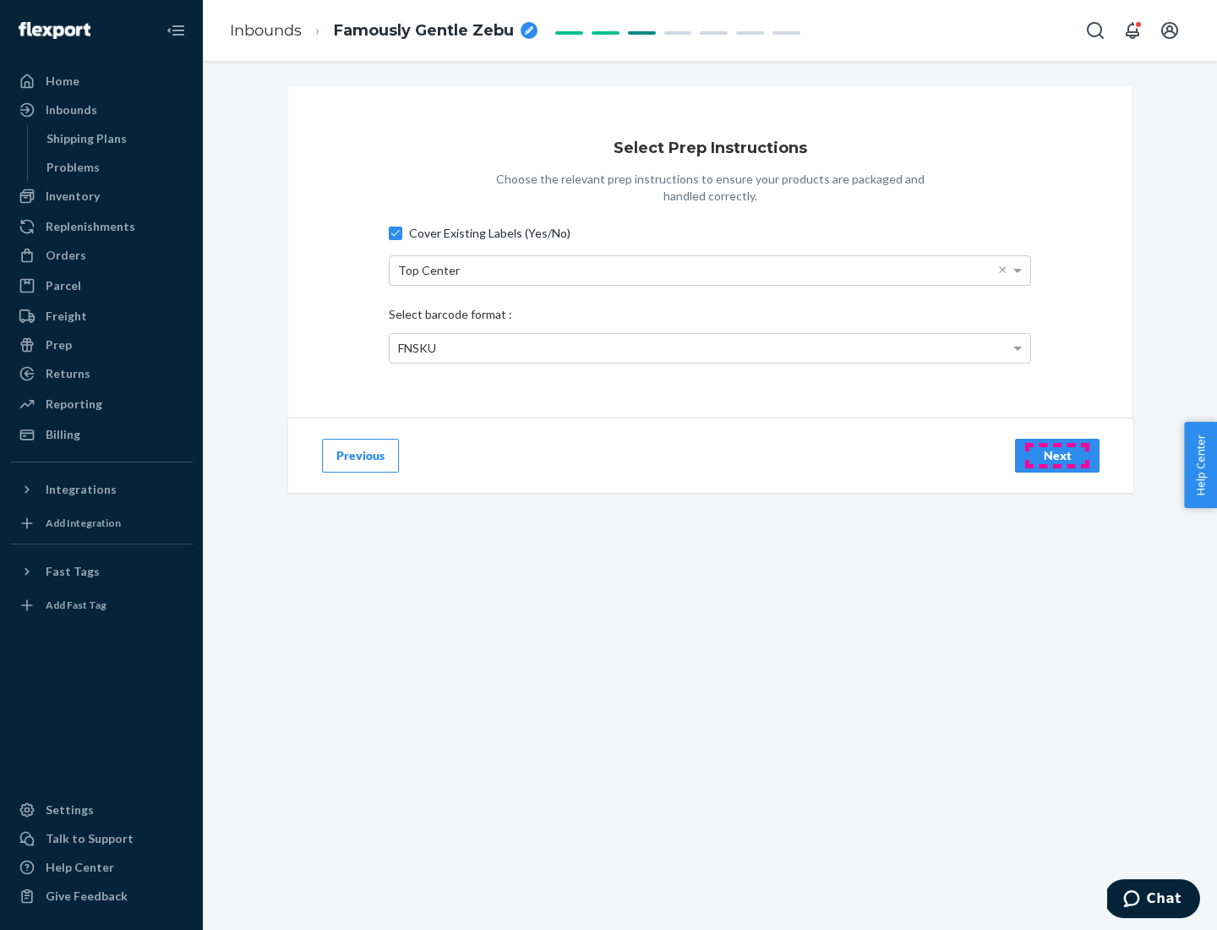
click at [1057, 455] on div "Next" at bounding box center [1057, 455] width 56 height 17
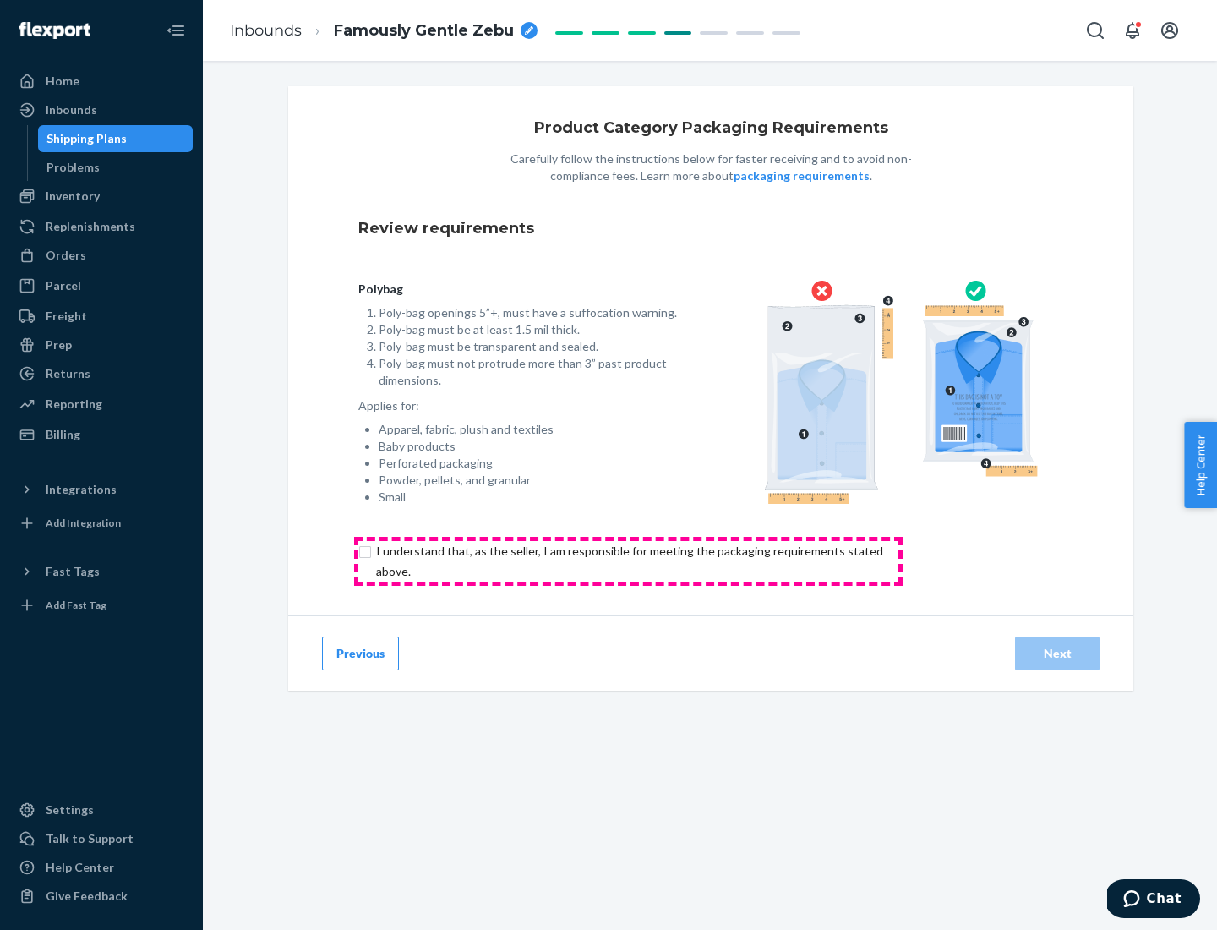
click at [628, 560] on input "checkbox" at bounding box center [639, 561] width 562 height 41
checkbox input "true"
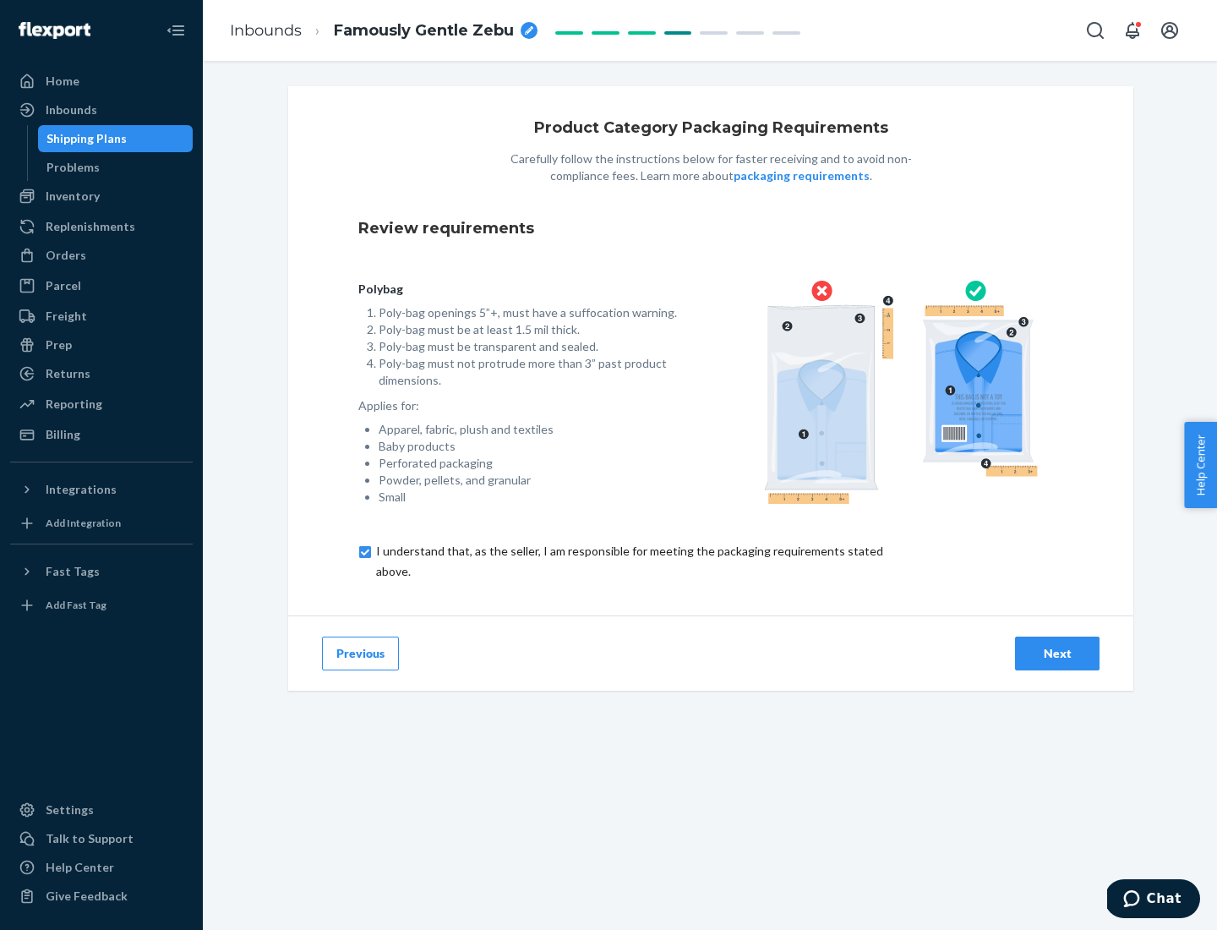
click at [1057, 652] on div "Next" at bounding box center [1057, 653] width 56 height 17
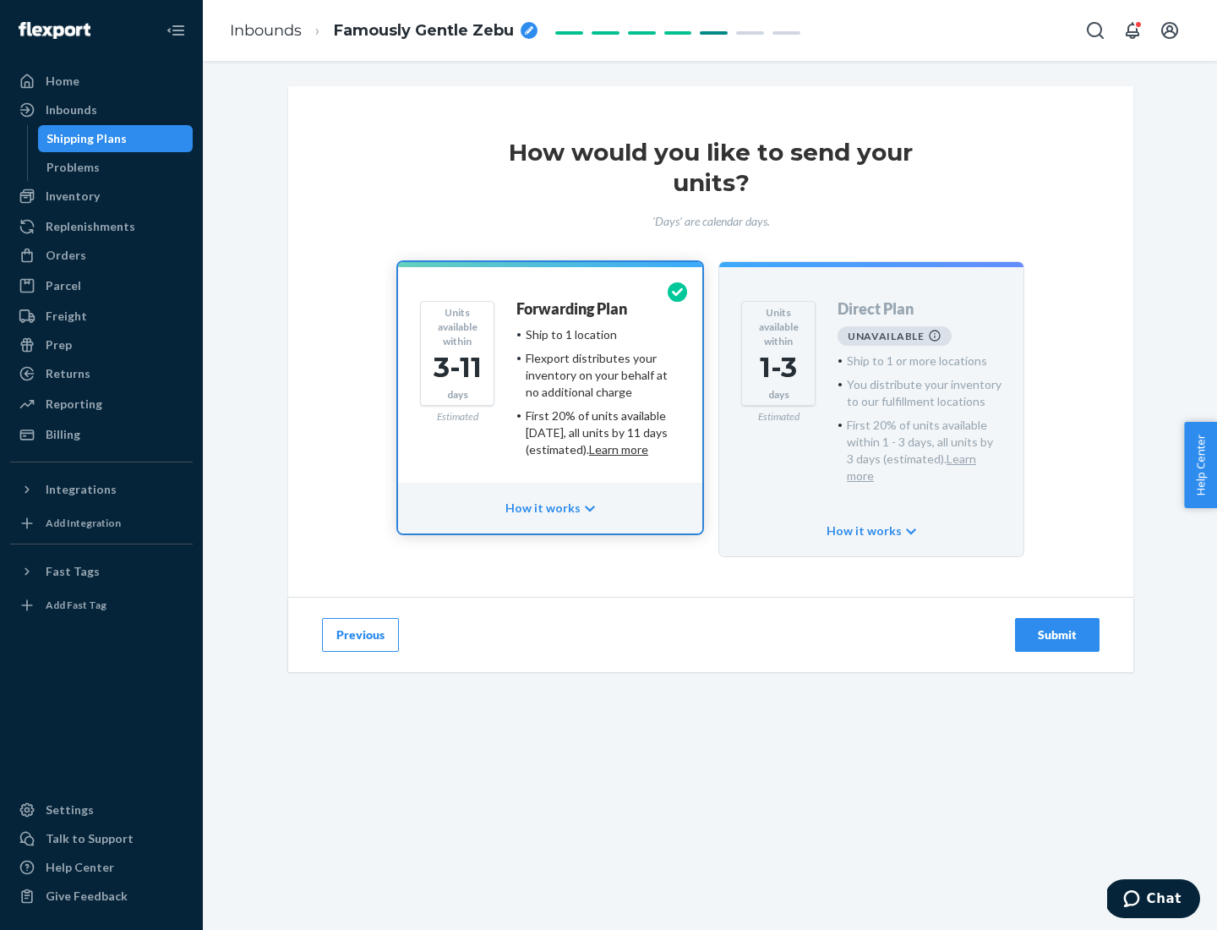
click at [573, 308] on h4 "Forwarding Plan" at bounding box center [571, 309] width 111 height 17
click at [1057, 626] on div "Submit" at bounding box center [1057, 634] width 56 height 17
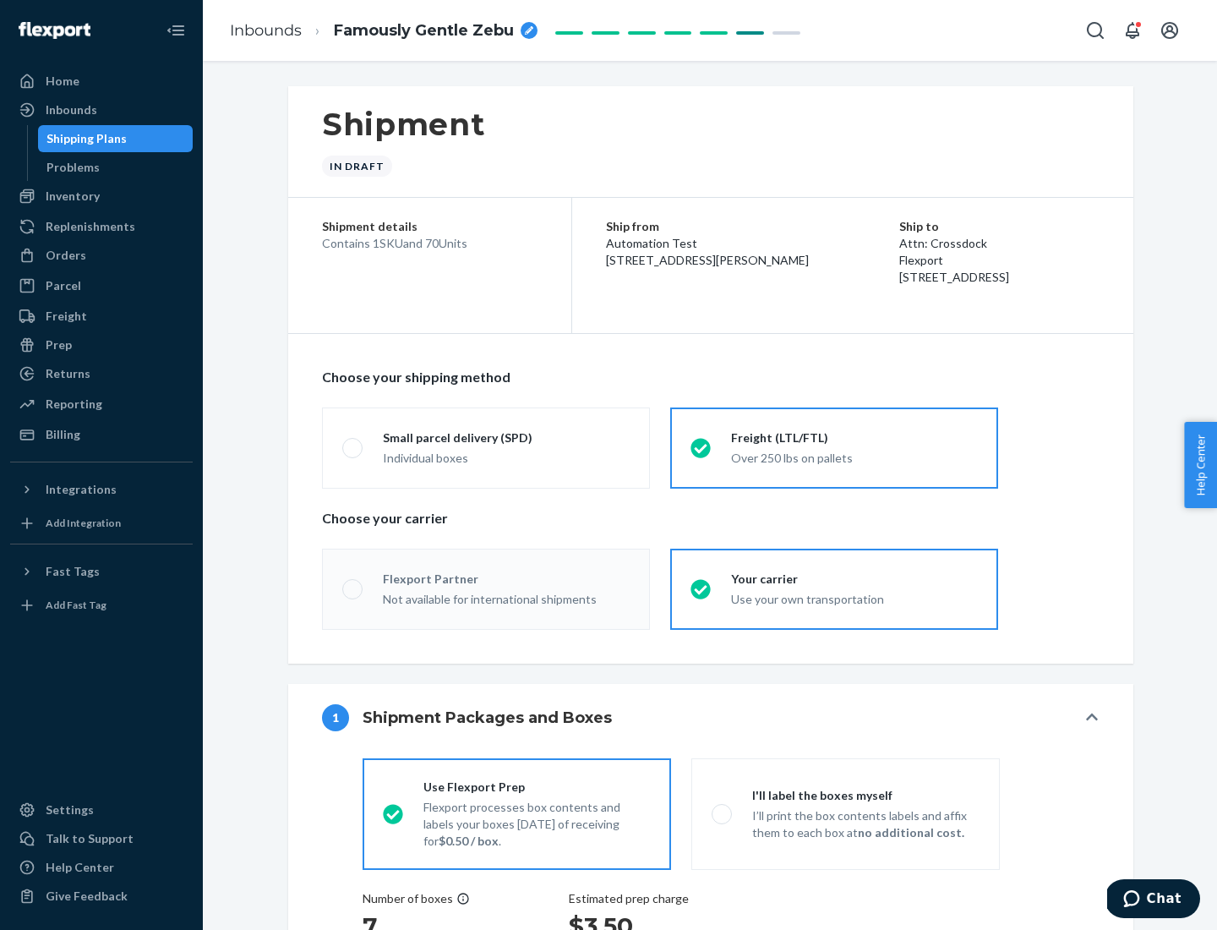
radio input "true"
radio input "false"
radio input "true"
radio input "false"
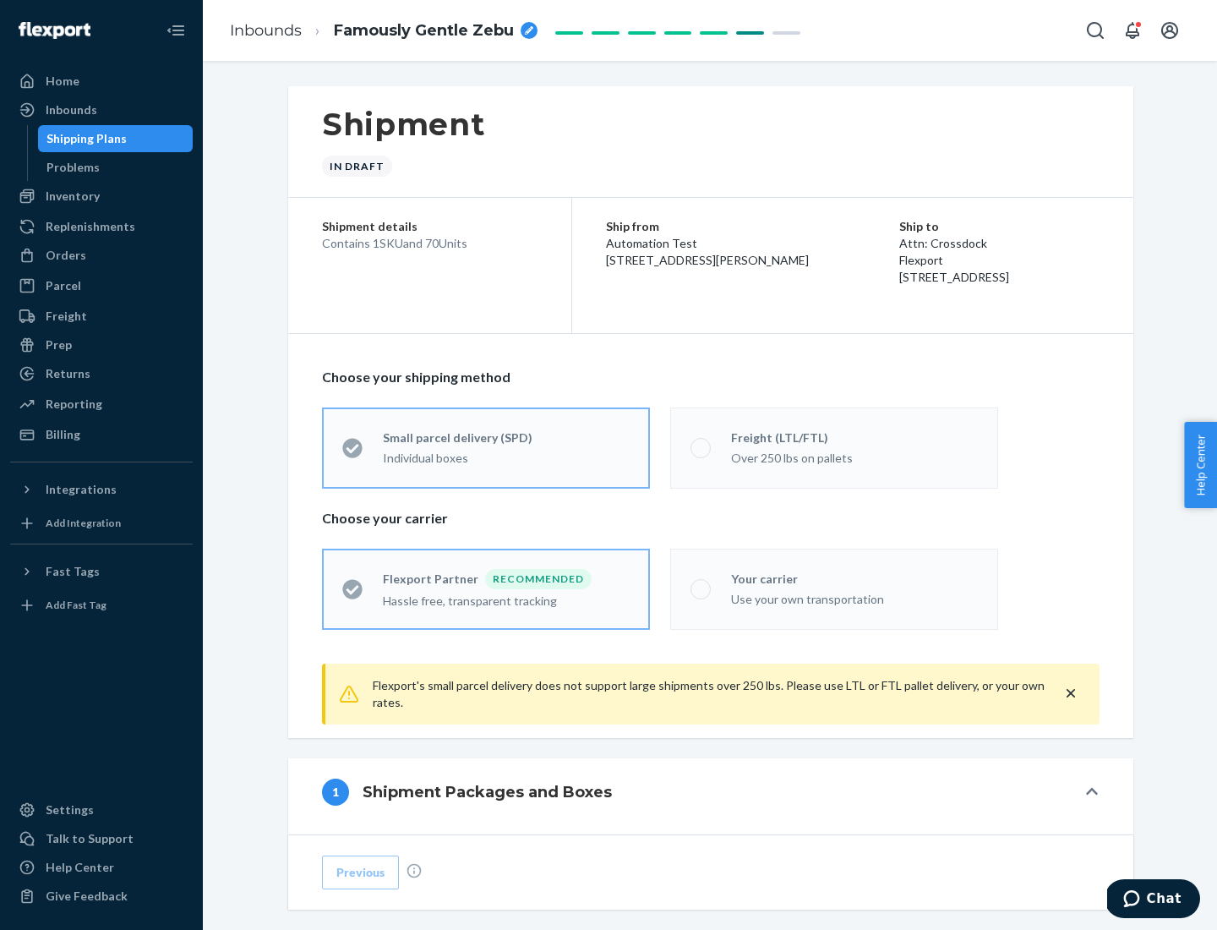
click at [834, 447] on div "Over 250 lbs on pallets" at bounding box center [854, 456] width 247 height 20
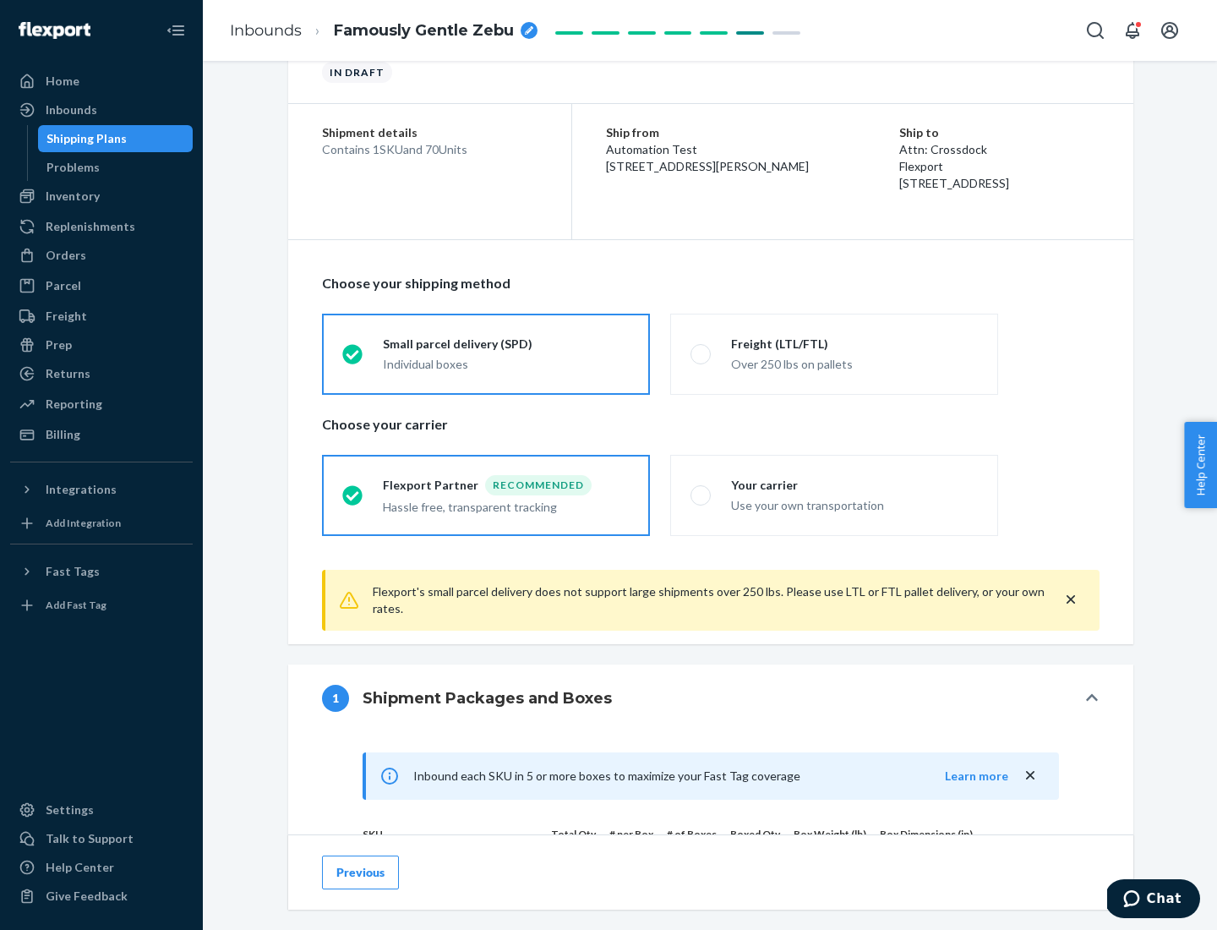
click at [486, 495] on div "Hassle free, transparent tracking" at bounding box center [506, 505] width 247 height 20
click at [353, 494] on input "Flexport Partner Recommended Hassle free, transparent tracking" at bounding box center [347, 494] width 11 height 11
